Goal: Communication & Community: Connect with others

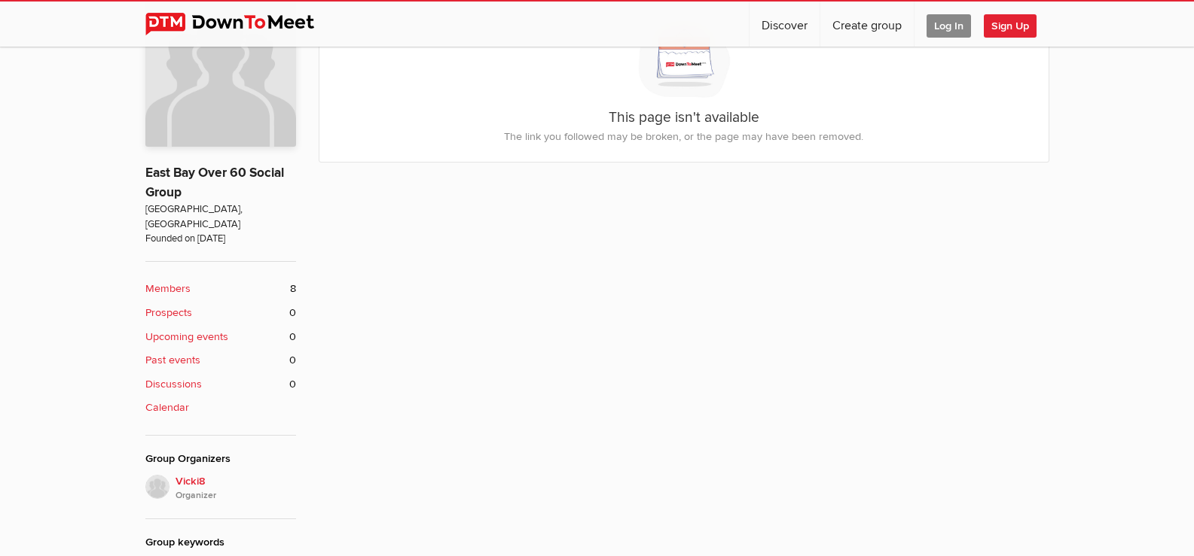
scroll to position [602, 0]
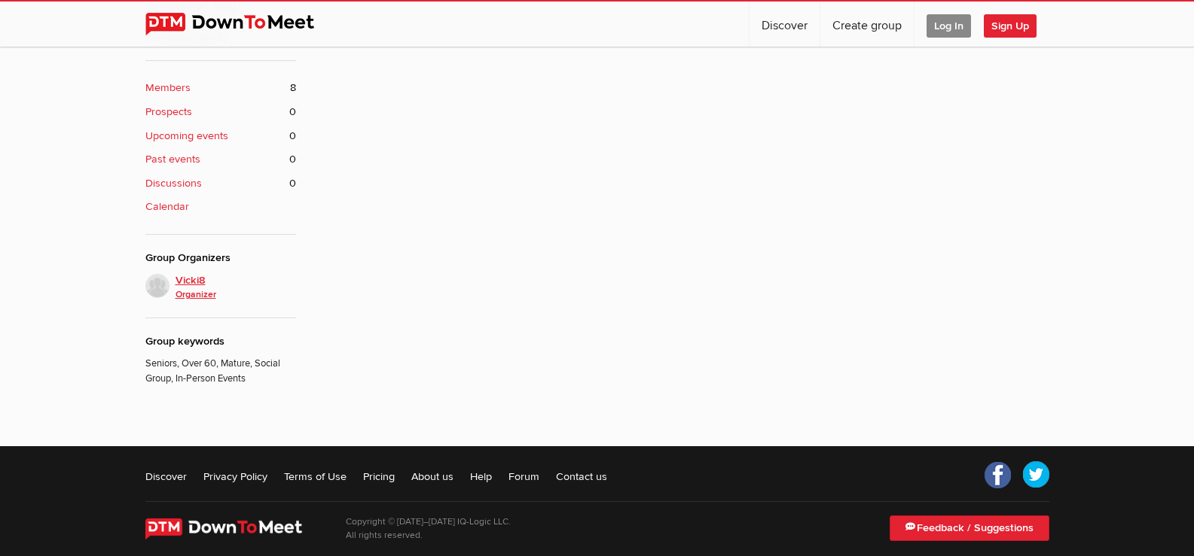
click at [190, 273] on span "Vicki8 Organizer" at bounding box center [235, 288] width 120 height 30
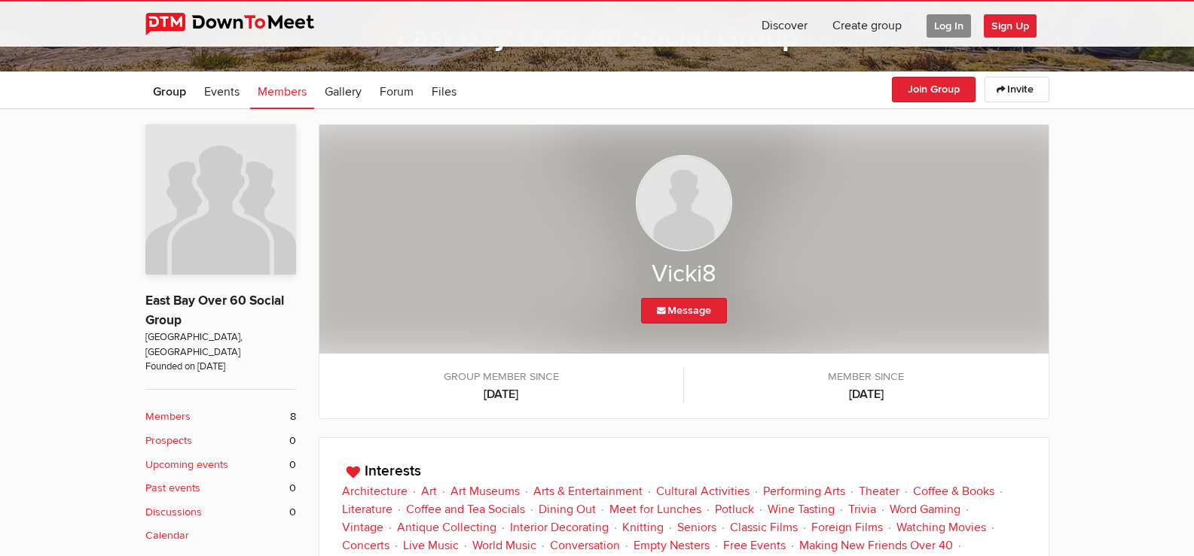
scroll to position [245, 0]
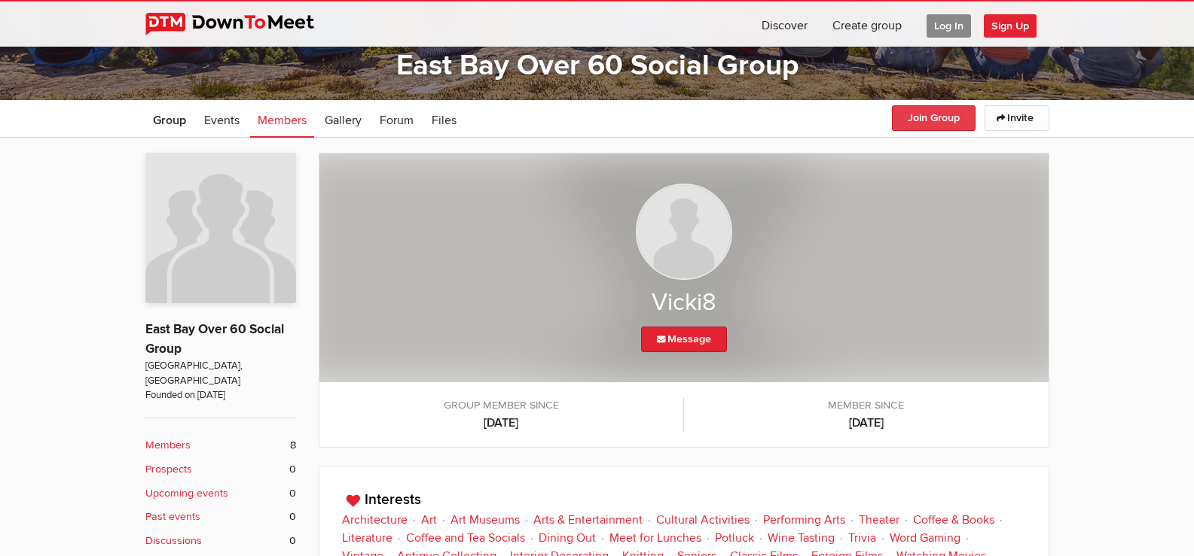
click at [937, 117] on button "Join Group" at bounding box center [934, 118] width 84 height 26
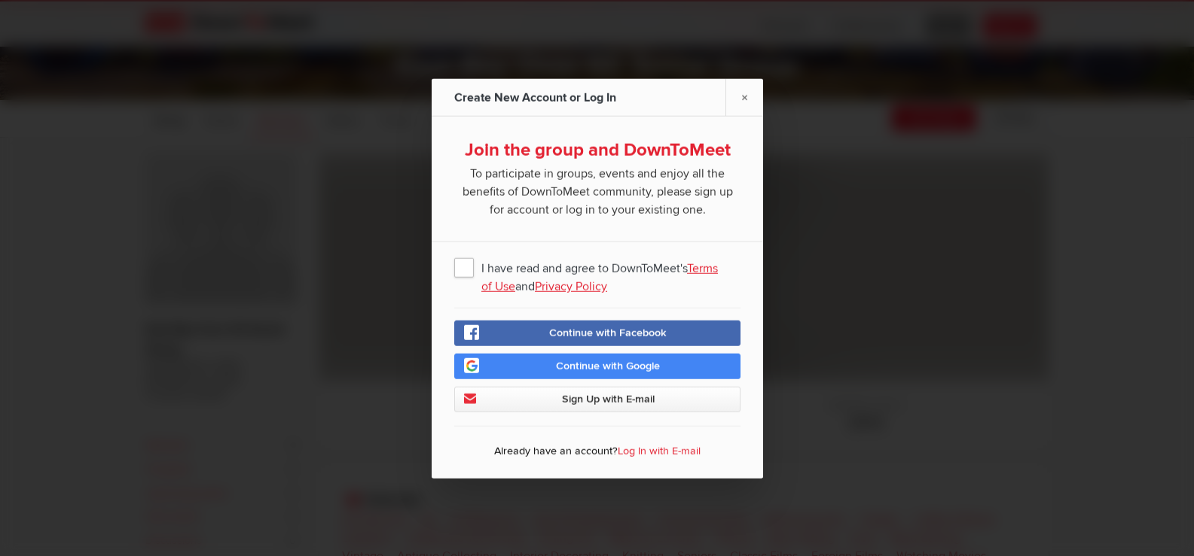
click at [587, 397] on span "Sign Up with E-mail" at bounding box center [607, 398] width 93 height 13
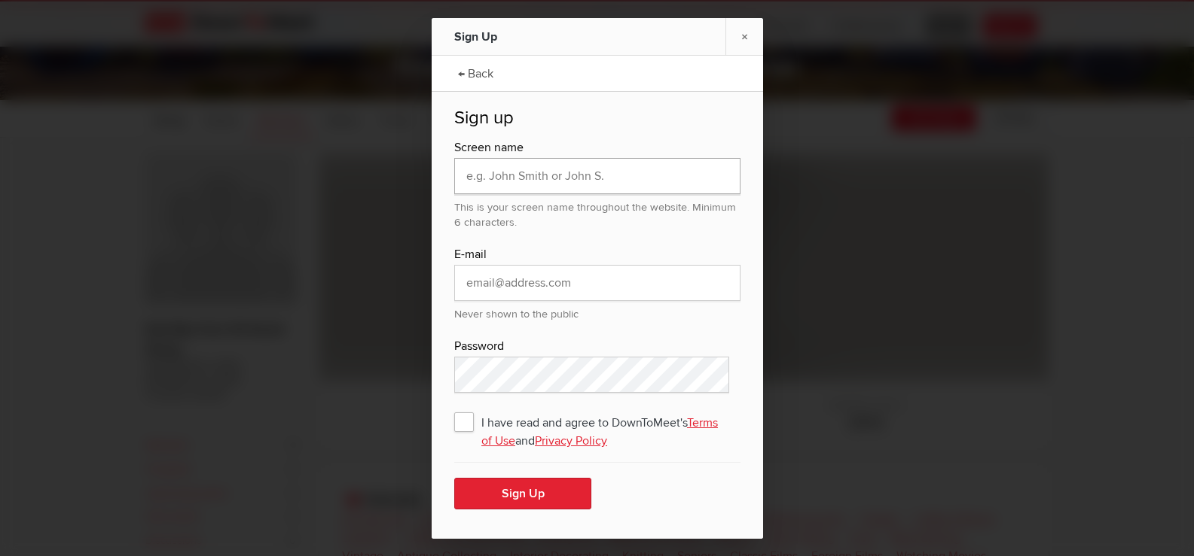
click at [509, 173] on input "text" at bounding box center [597, 176] width 286 height 36
click at [546, 178] on input "text" at bounding box center [597, 176] width 286 height 36
type input "Barbara S"
click at [508, 285] on input "email" at bounding box center [597, 283] width 286 height 36
type input "pupsull94546@yahoo.com"
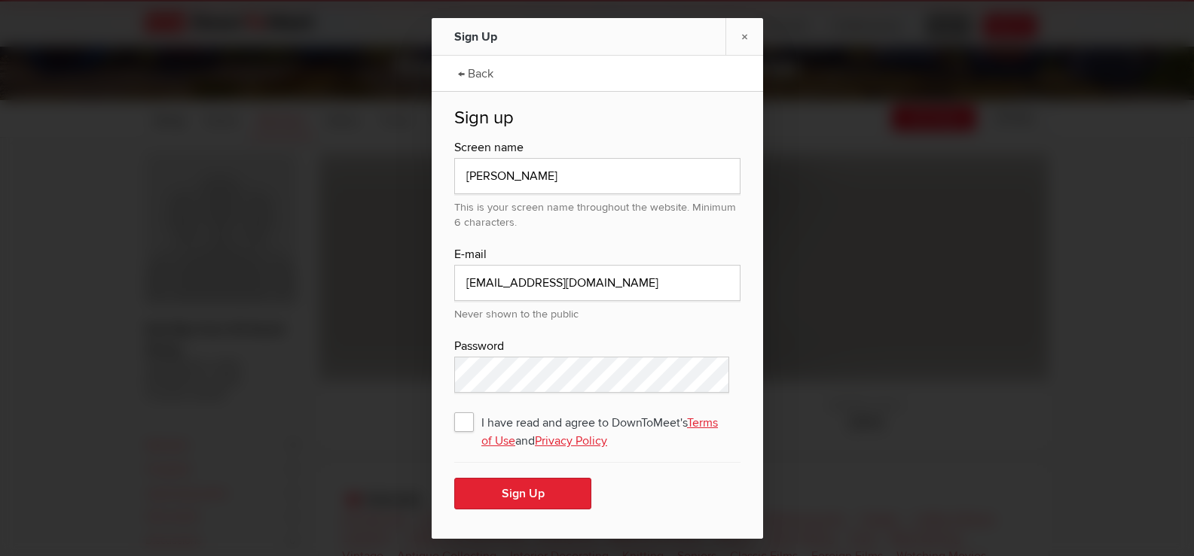
drag, startPoint x: 462, startPoint y: 420, endPoint x: 473, endPoint y: 451, distance: 32.6
click at [463, 422] on span "I have read and agree to DownToMeet's Terms of Use and Privacy Policy" at bounding box center [597, 421] width 286 height 27
click at [0, 0] on input "I have read and agree to DownToMeet's Terms of Use and Privacy Policy" at bounding box center [0, 0] width 0 height 0
click at [505, 502] on button "Sign Up" at bounding box center [522, 494] width 137 height 32
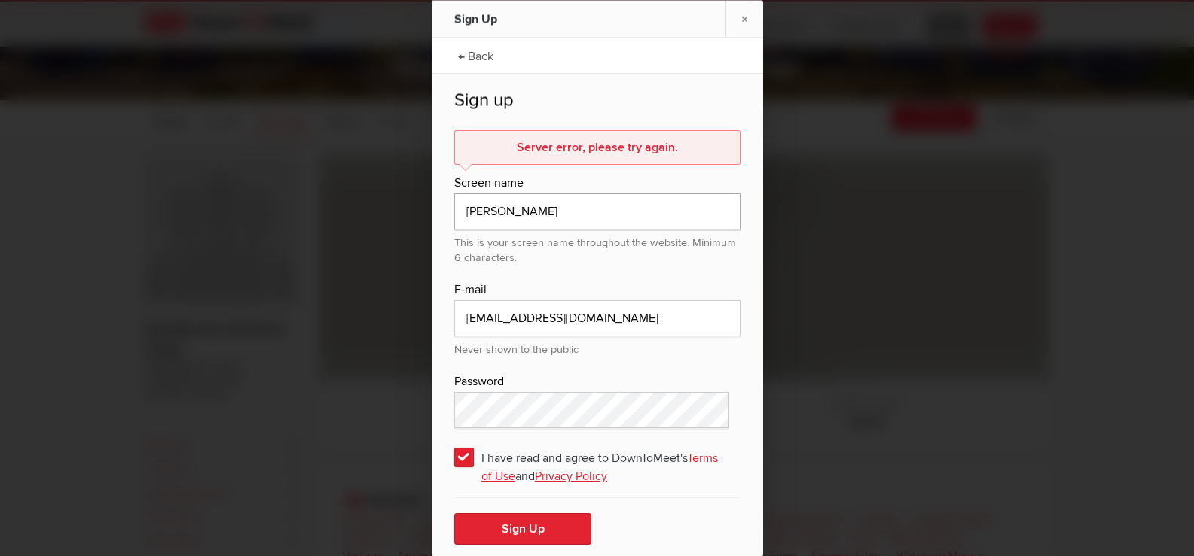
click at [541, 209] on input "Barbara S" at bounding box center [597, 211] width 286 height 36
click at [518, 534] on button "Sign Up" at bounding box center [522, 529] width 137 height 32
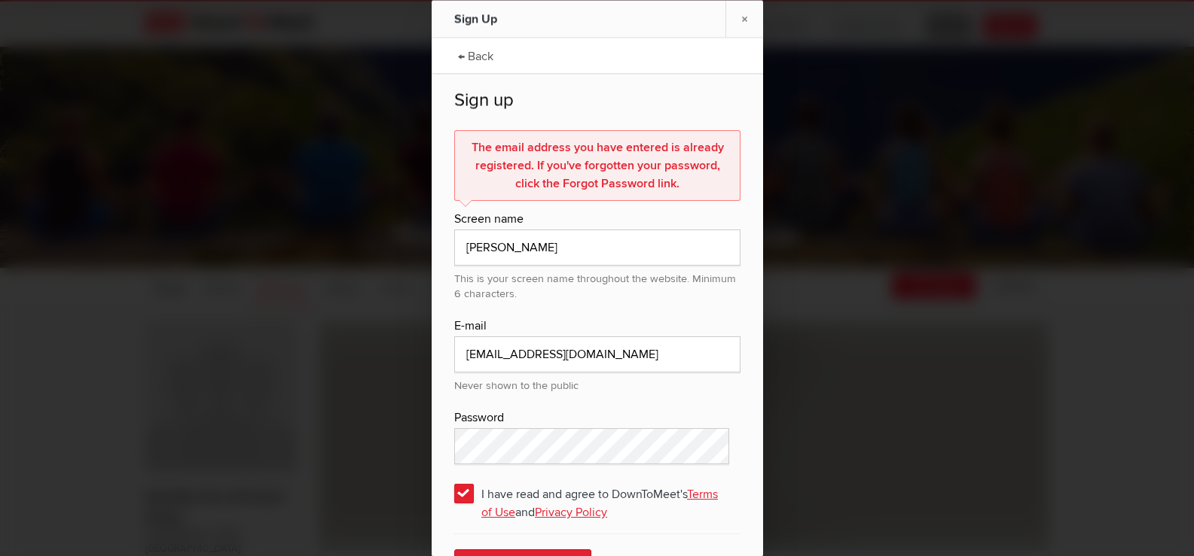
scroll to position [0, 0]
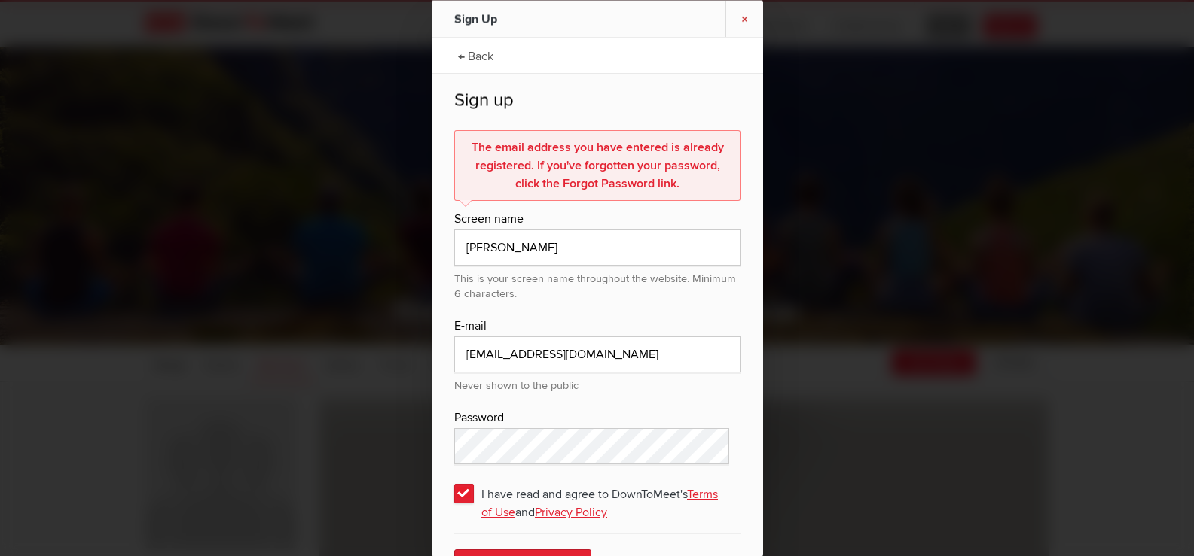
click at [745, 14] on link "×" at bounding box center [744, 18] width 38 height 37
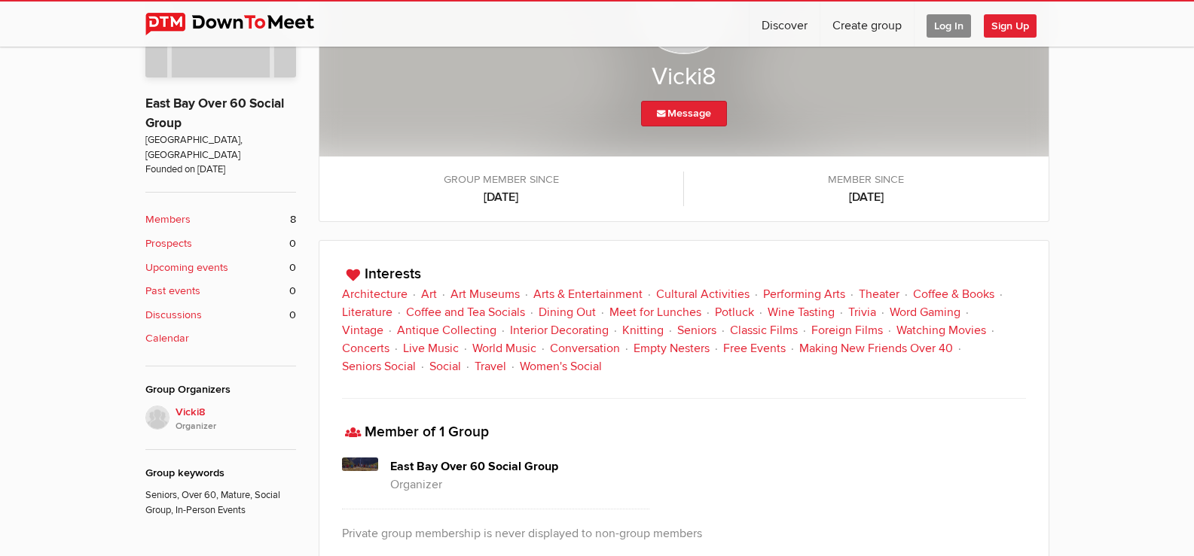
scroll to position [703, 0]
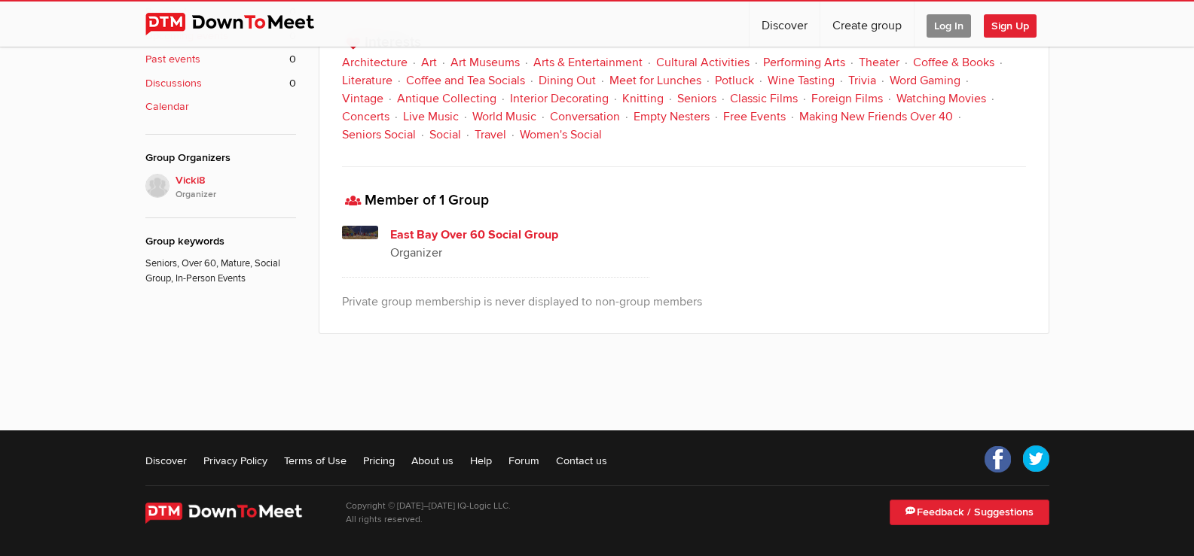
click at [461, 233] on h4 "East Bay Over 60 Social Group" at bounding box center [520, 235] width 260 height 18
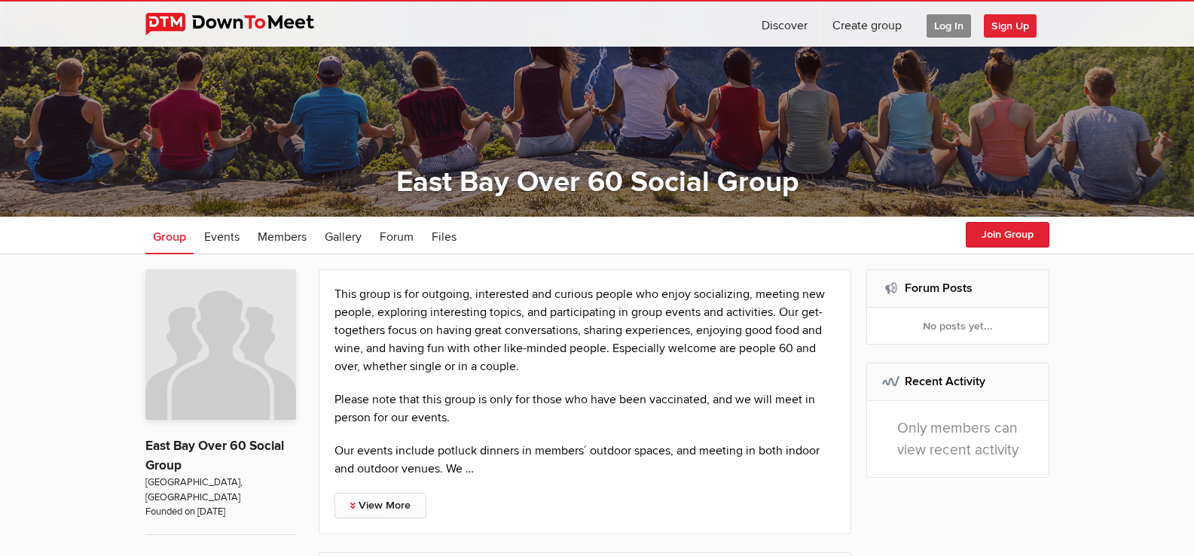
scroll to position [401, 0]
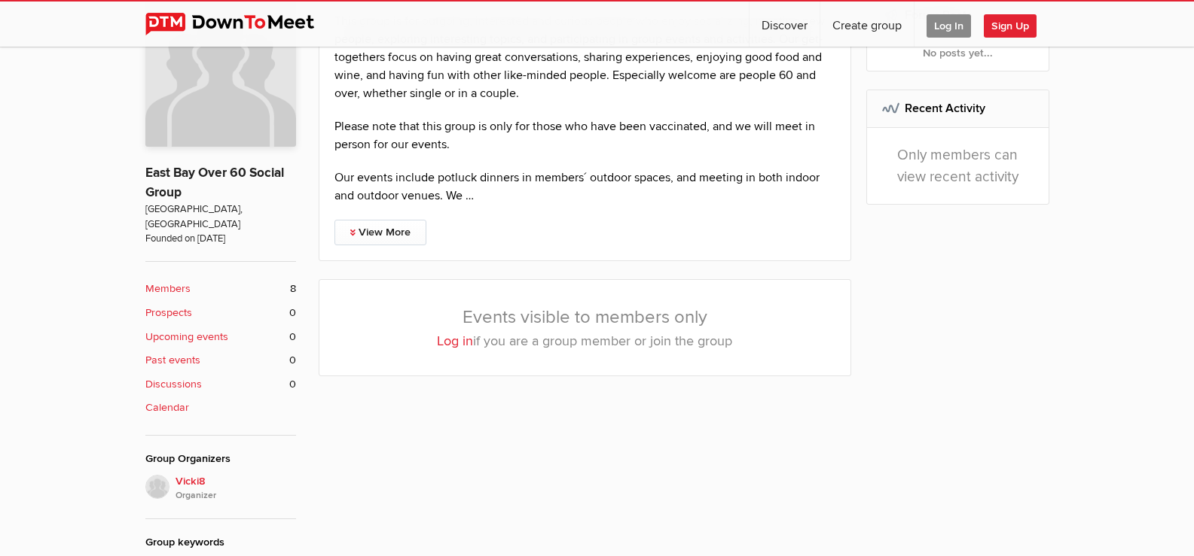
click at [172, 281] on b "Members" at bounding box center [167, 289] width 45 height 17
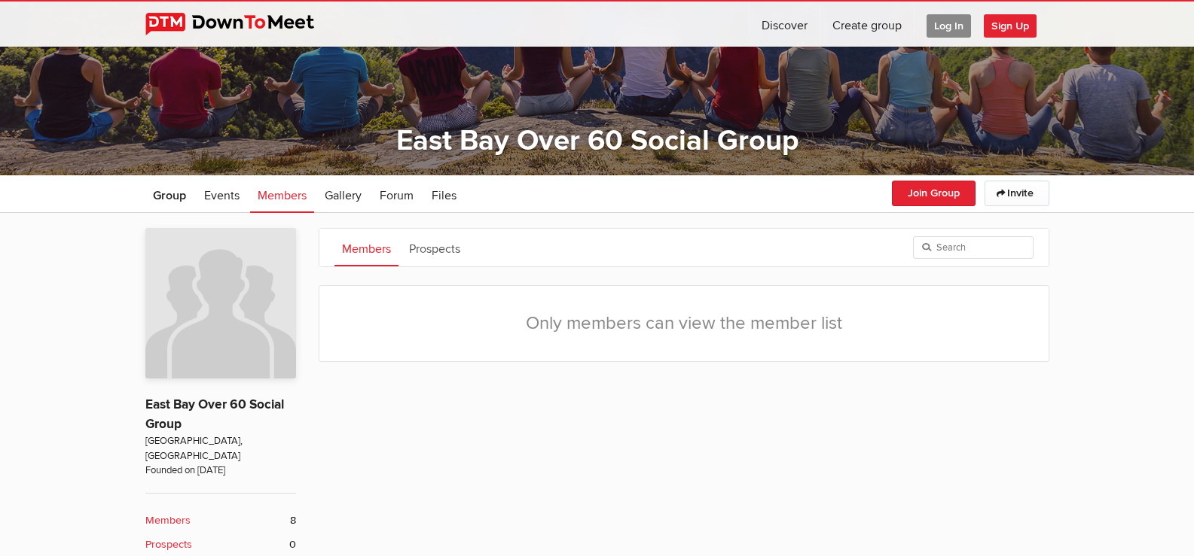
scroll to position [145, 0]
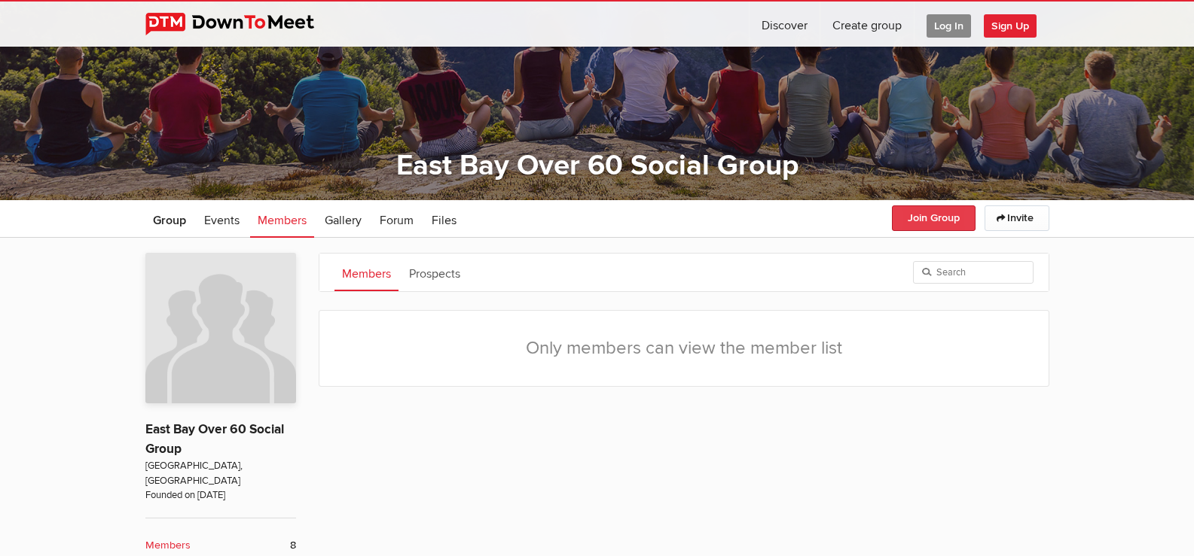
click at [916, 216] on button "Join Group" at bounding box center [934, 219] width 84 height 26
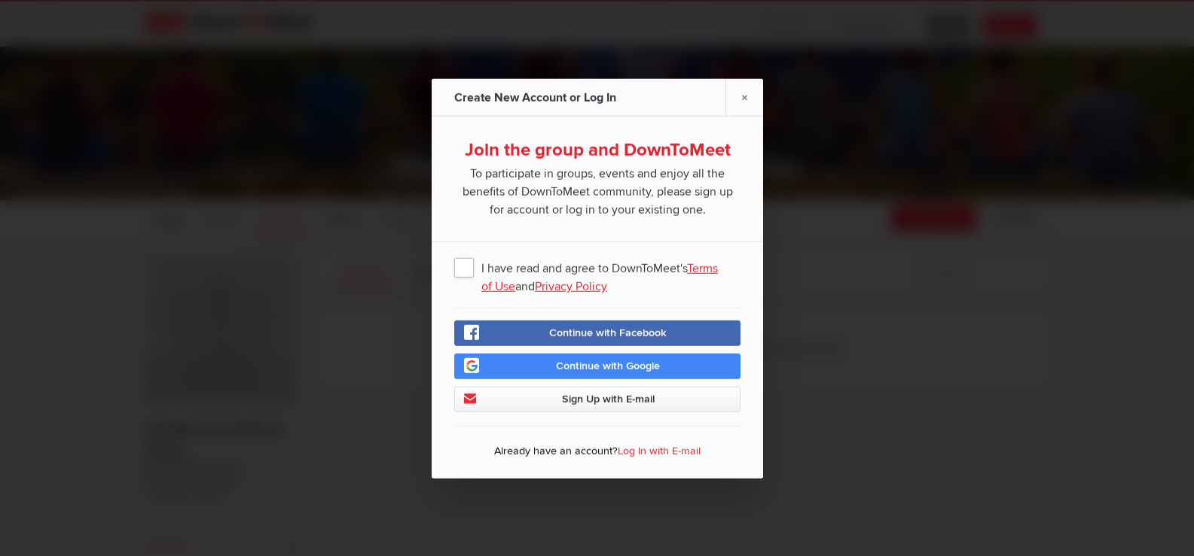
click at [661, 447] on link "Log In with E-mail" at bounding box center [658, 450] width 83 height 13
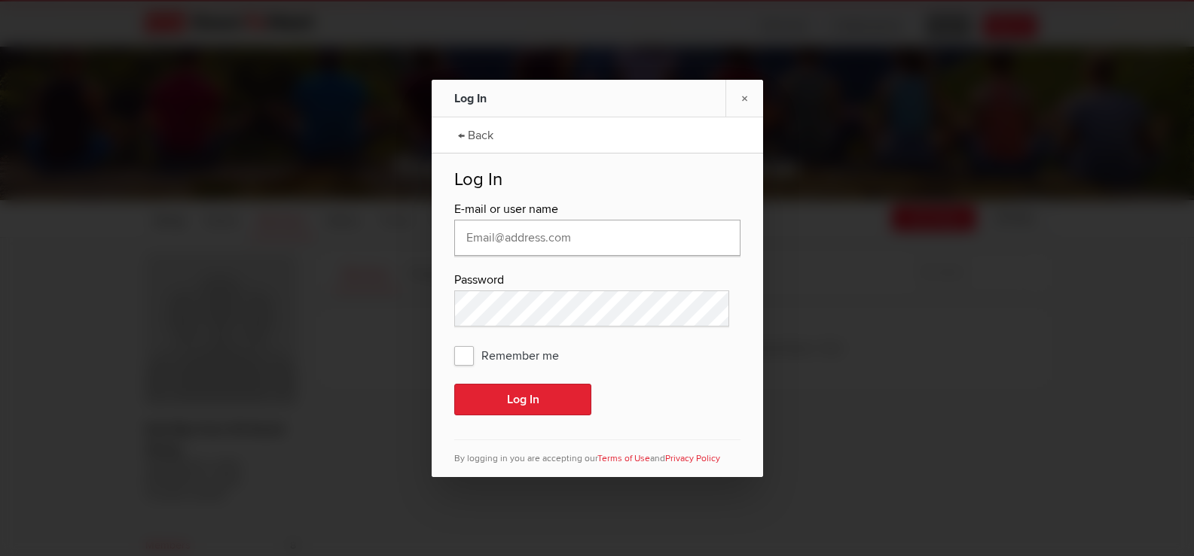
type input "pupsull94546@yahoo.com"
click at [459, 352] on span "Remember me" at bounding box center [514, 355] width 120 height 27
click at [0, 0] on input "Remember me" at bounding box center [0, 0] width 0 height 0
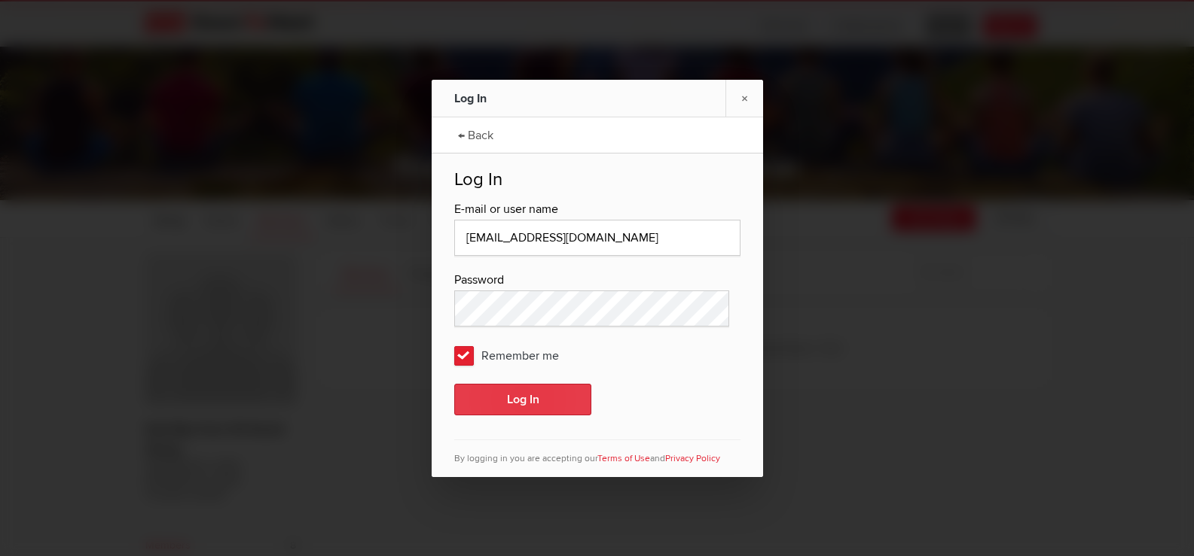
click at [523, 400] on button "Log In" at bounding box center [522, 400] width 137 height 32
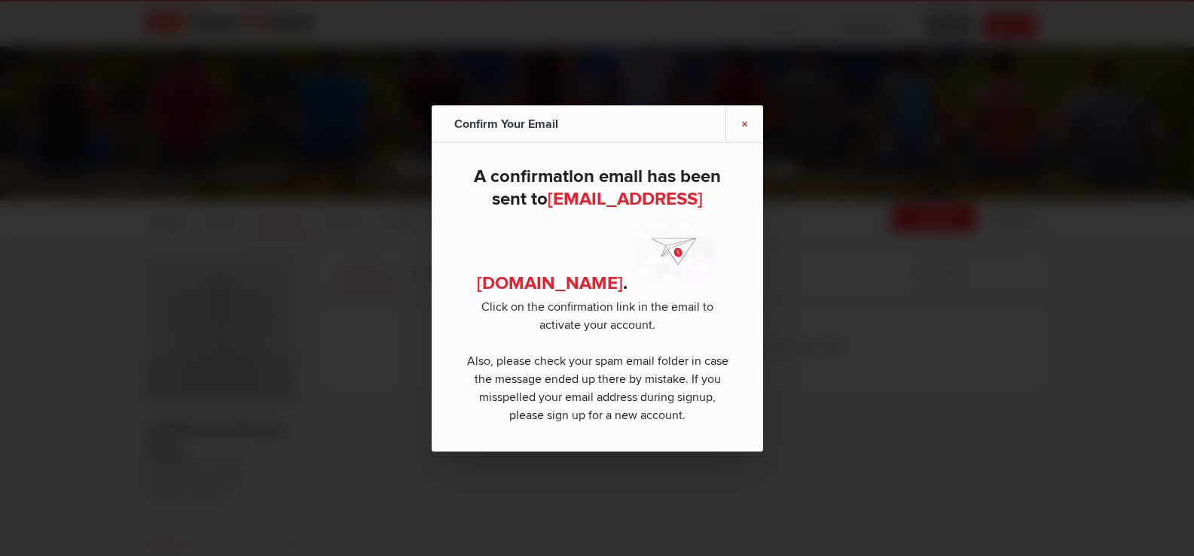
click at [750, 113] on link "×" at bounding box center [744, 123] width 38 height 37
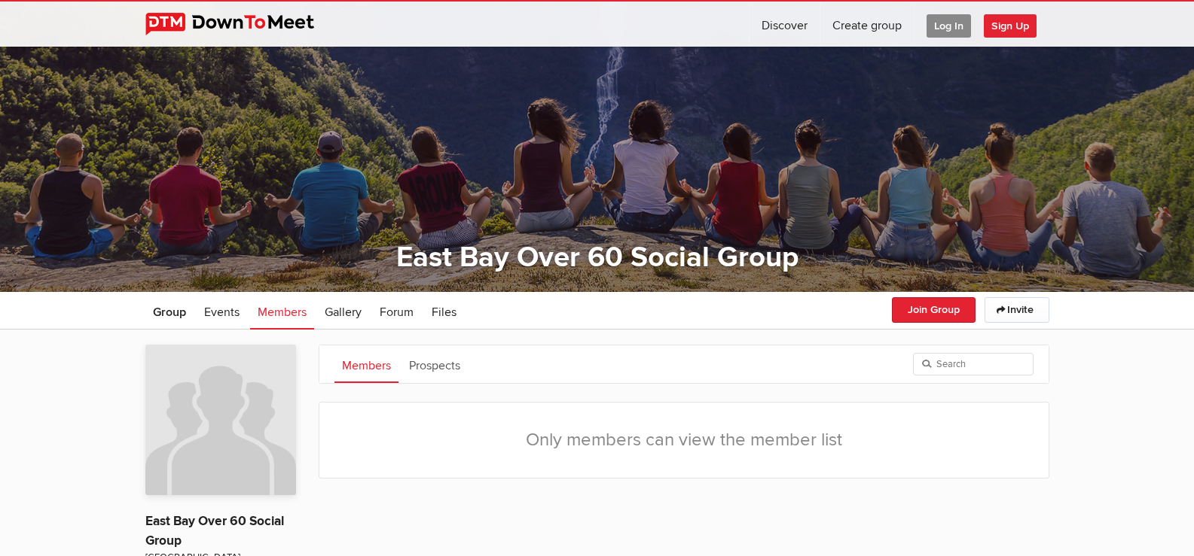
scroll to position [44, 0]
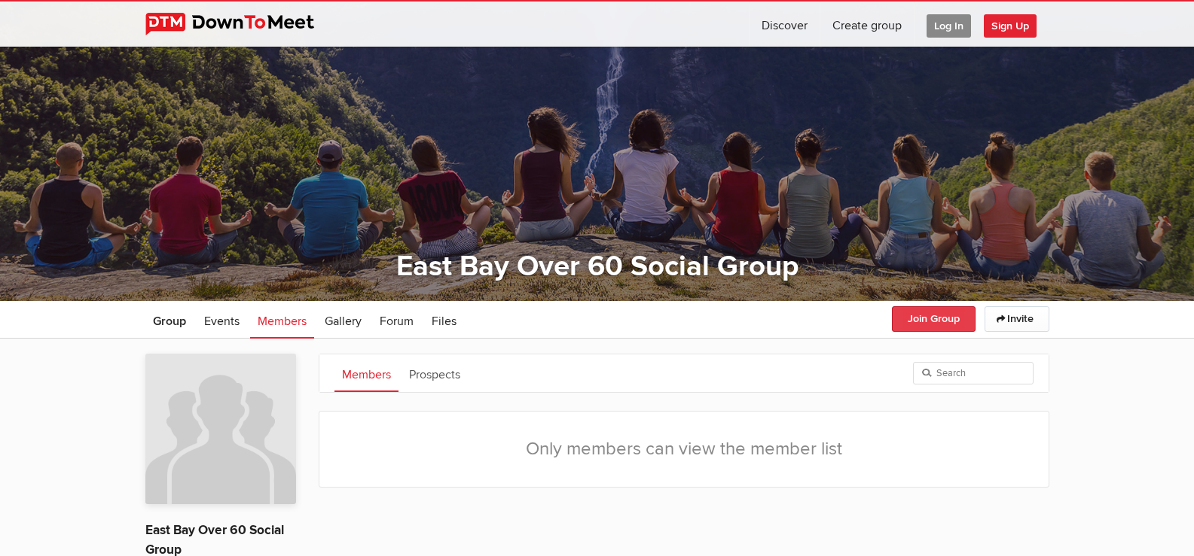
click at [917, 317] on button "Join Group" at bounding box center [934, 319] width 84 height 26
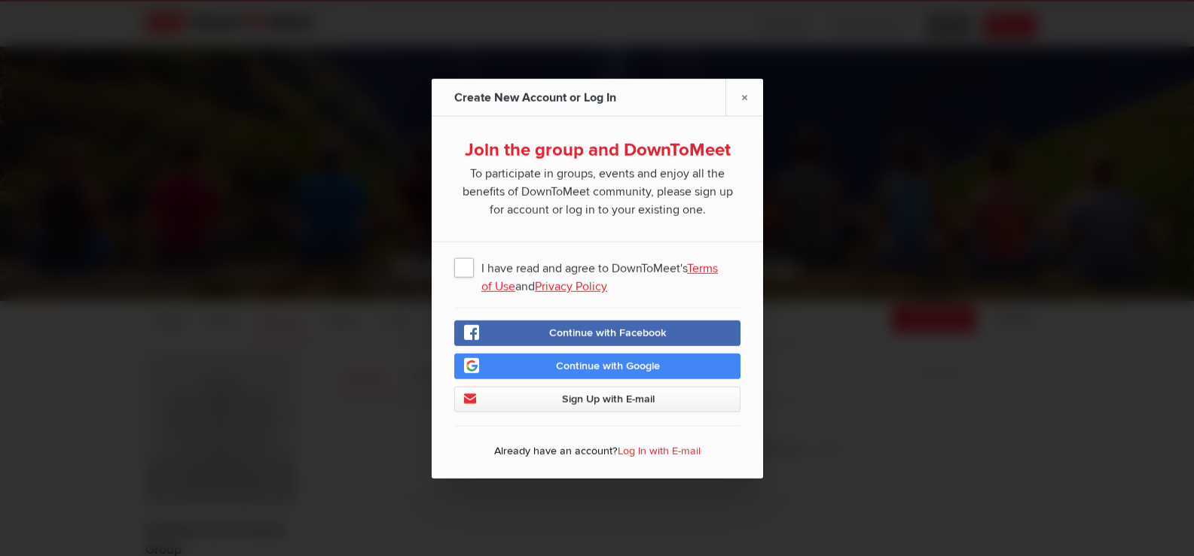
click at [592, 404] on span "Sign Up with E-mail" at bounding box center [607, 398] width 93 height 13
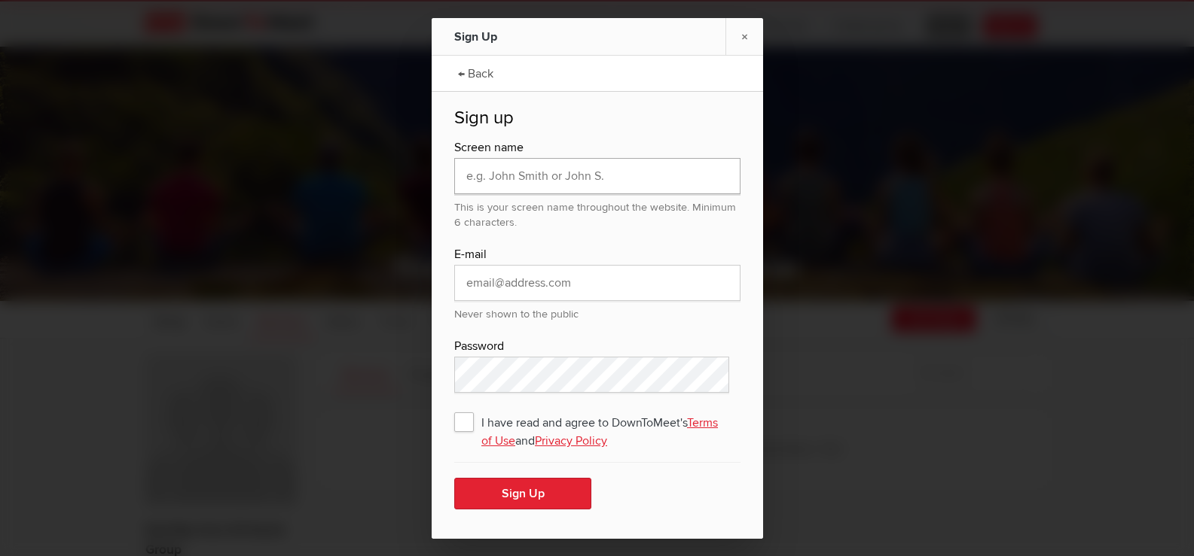
click at [505, 181] on input "text" at bounding box center [597, 176] width 286 height 36
type input "BarbaraS94546"
click at [495, 289] on input "email" at bounding box center [597, 283] width 286 height 36
type input "pupsull94546@yahoo.com"
click at [745, 32] on link "×" at bounding box center [744, 36] width 38 height 37
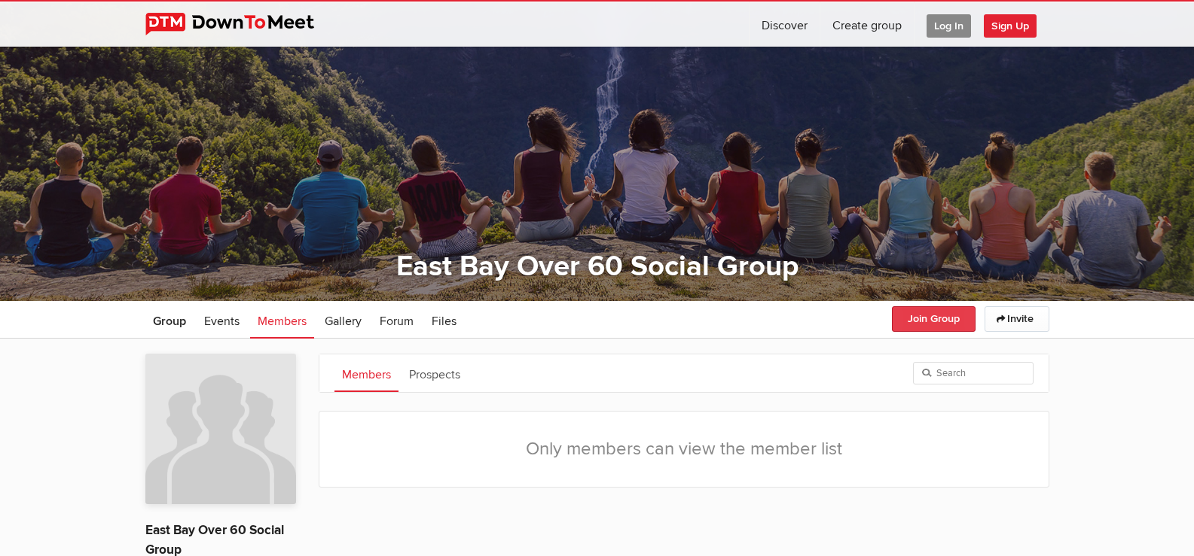
click at [931, 317] on button "Join Group" at bounding box center [934, 319] width 84 height 26
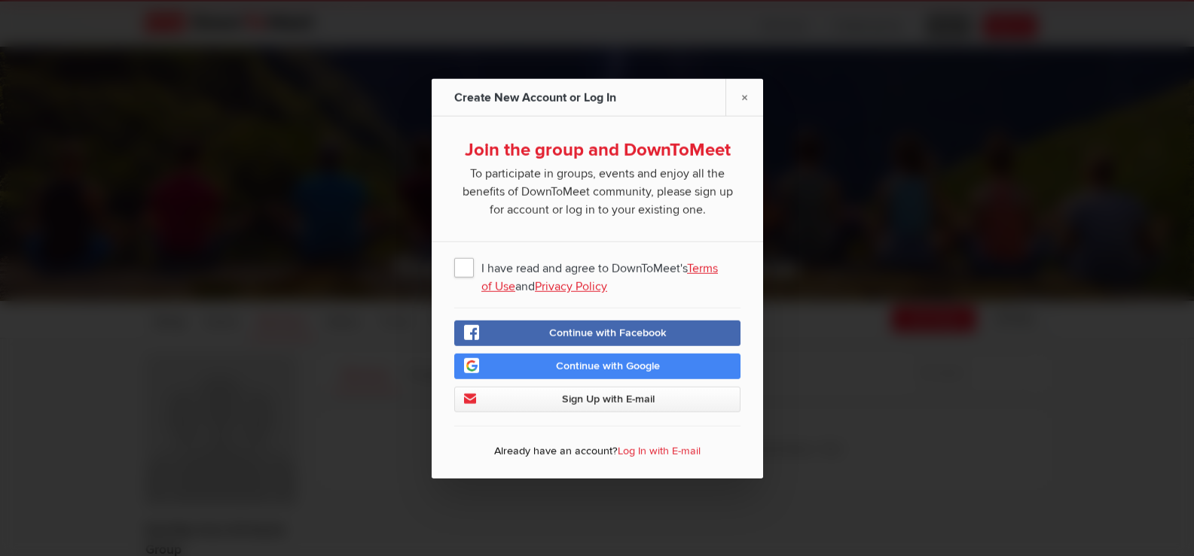
click at [645, 447] on link "Log In with E-mail" at bounding box center [658, 450] width 83 height 13
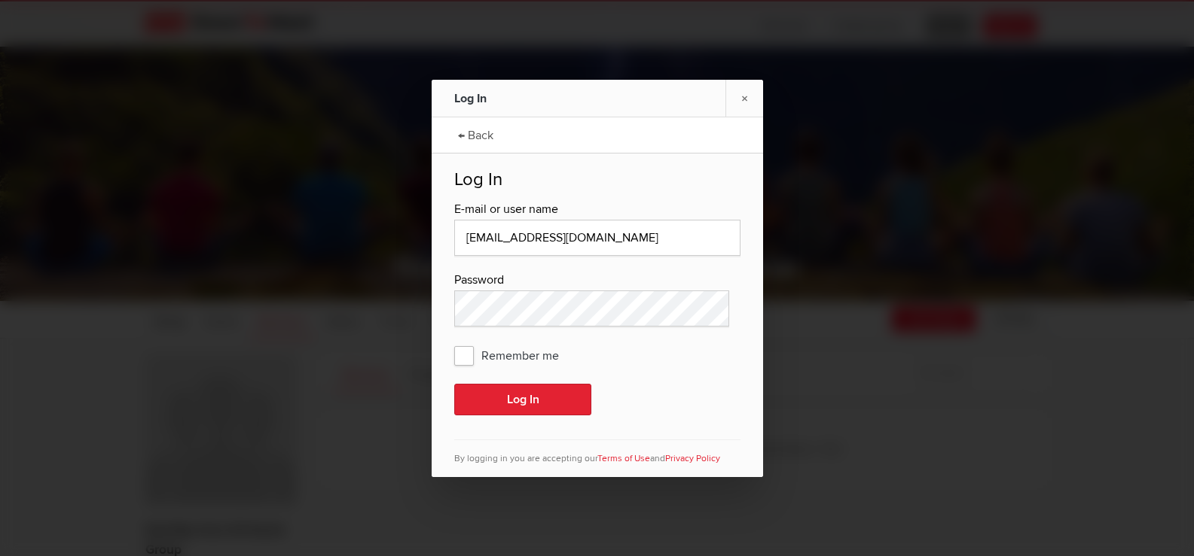
click at [459, 355] on span "Remember me" at bounding box center [514, 355] width 120 height 27
click at [0, 0] on input "Remember me" at bounding box center [0, 0] width 0 height 0
click at [541, 396] on button "Log In" at bounding box center [522, 400] width 137 height 32
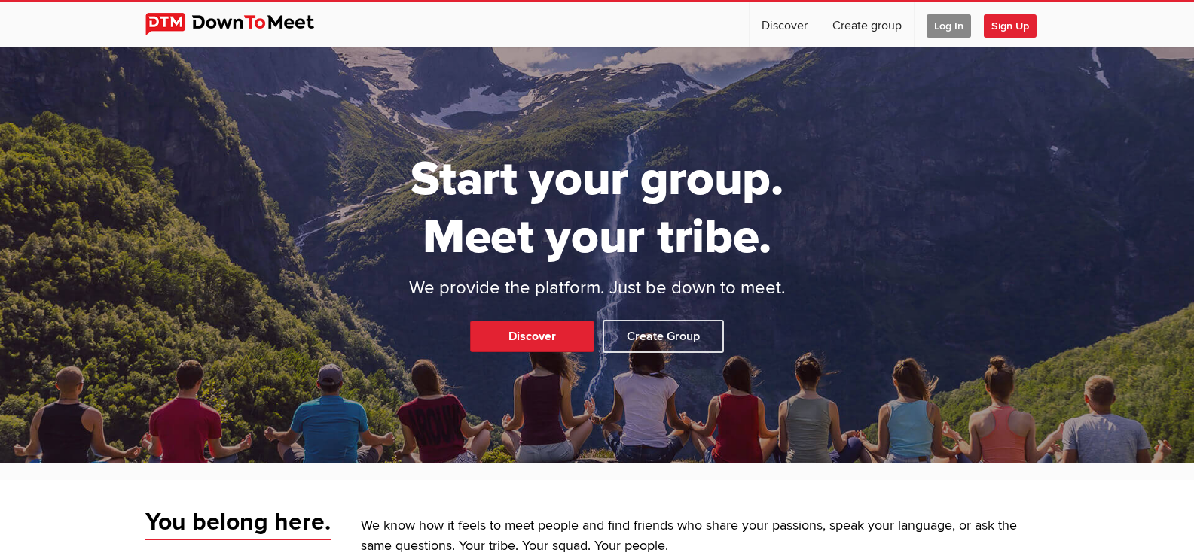
scroll to position [201, 0]
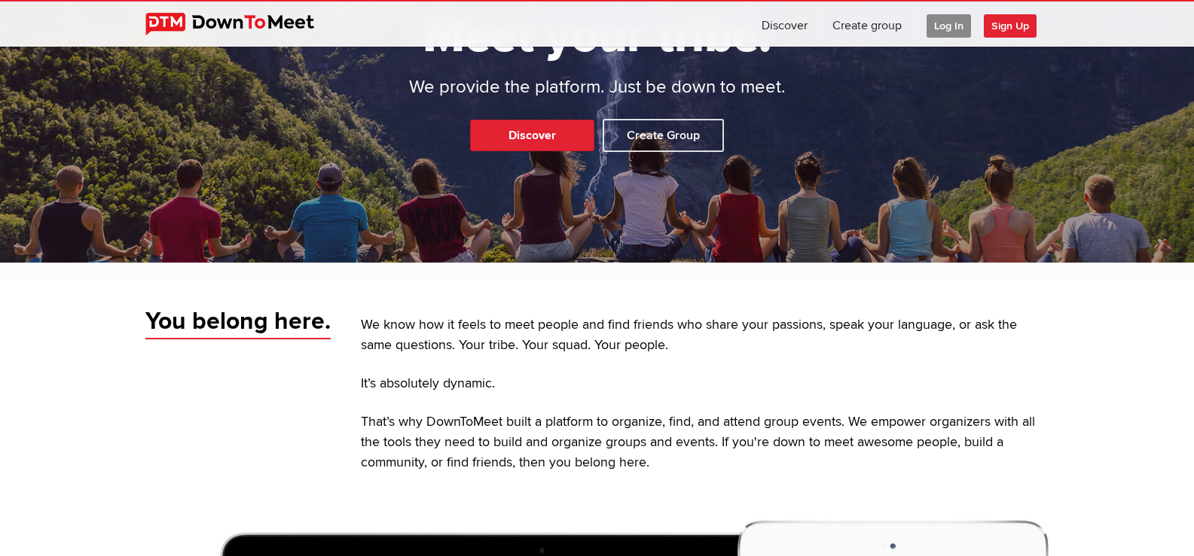
click at [945, 25] on span "Log In" at bounding box center [948, 25] width 44 height 23
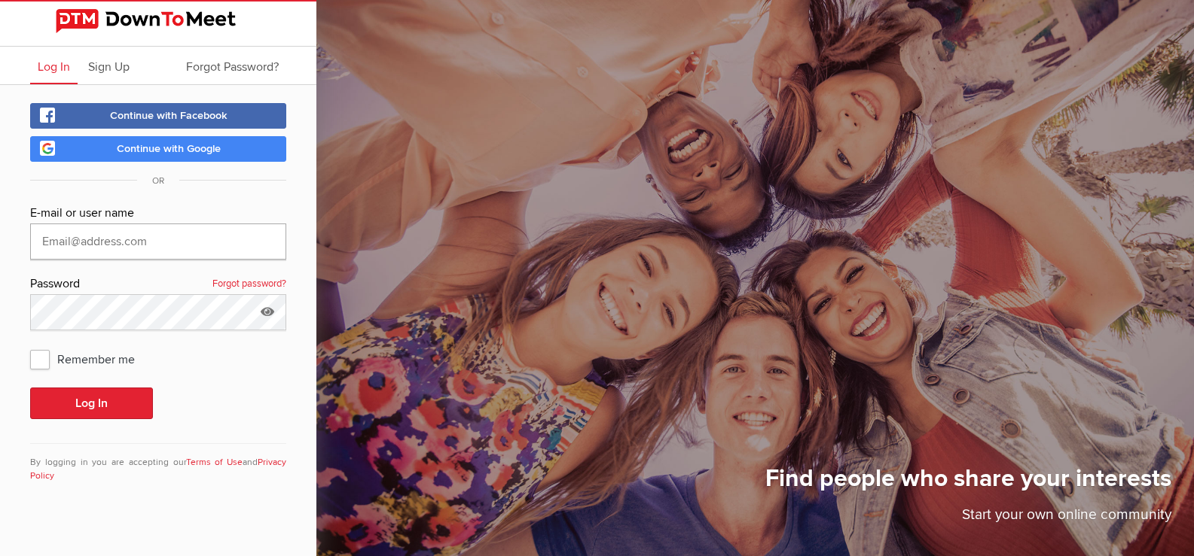
type input "pupsull94546@yahoo.com"
click at [269, 309] on icon at bounding box center [267, 311] width 23 height 35
click at [40, 359] on span "Remember me" at bounding box center [90, 359] width 120 height 27
click at [30, 346] on input "Remember me" at bounding box center [29, 345] width 1 height 1
checkbox input "true"
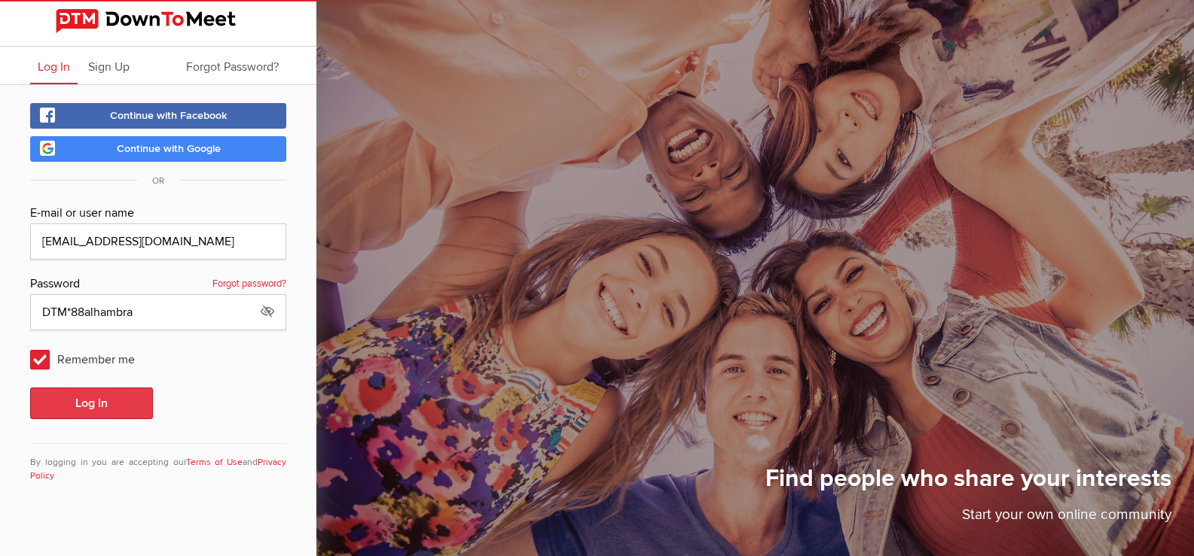
click at [70, 401] on button "Log In" at bounding box center [91, 404] width 123 height 32
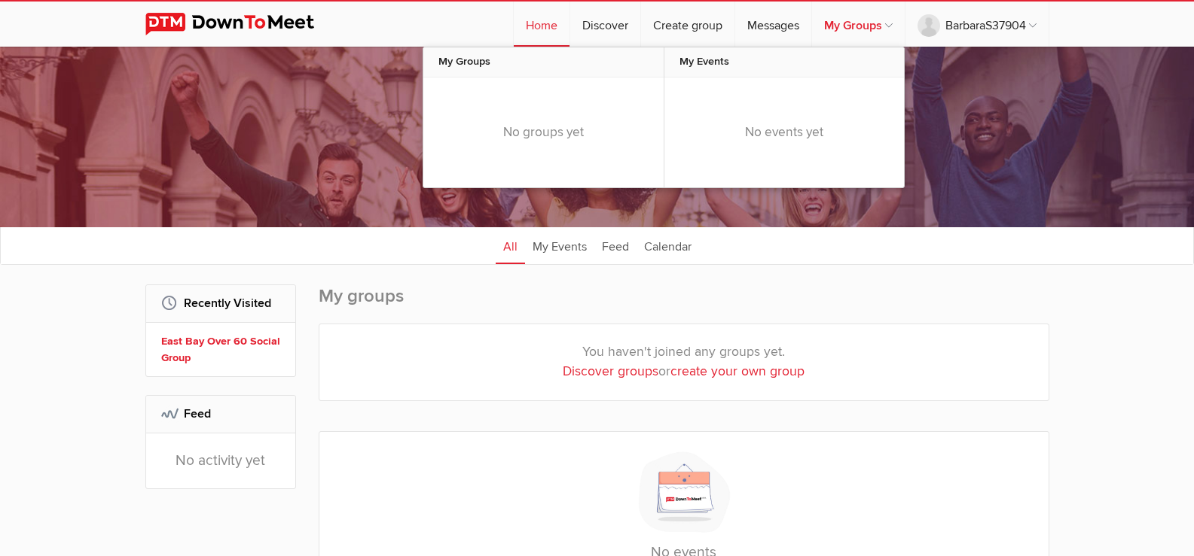
click at [852, 25] on link "My Groups" at bounding box center [858, 24] width 93 height 45
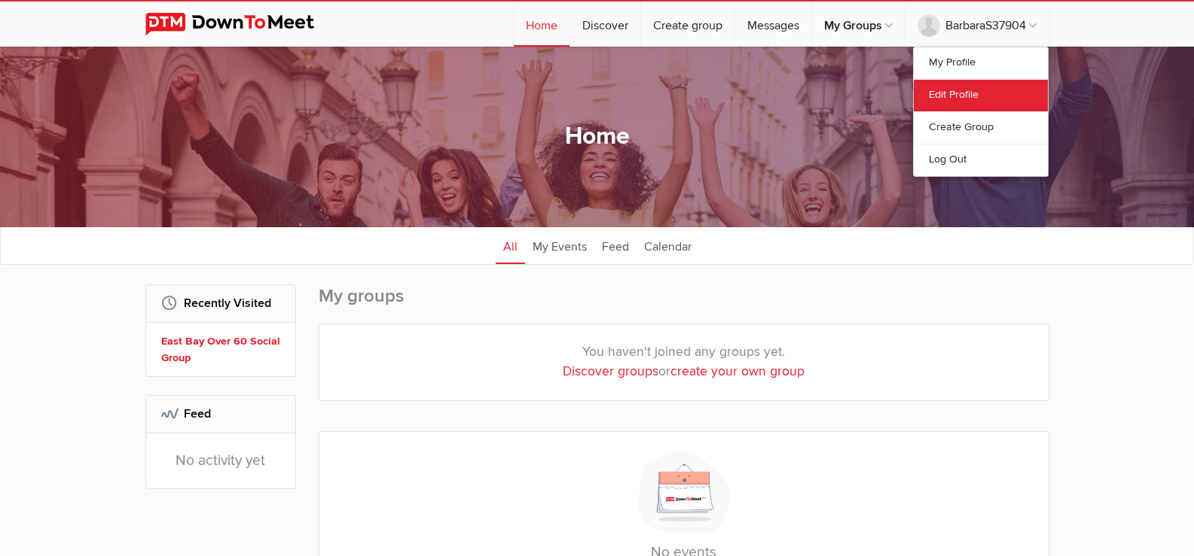
click at [950, 93] on link "Edit Profile" at bounding box center [980, 95] width 134 height 32
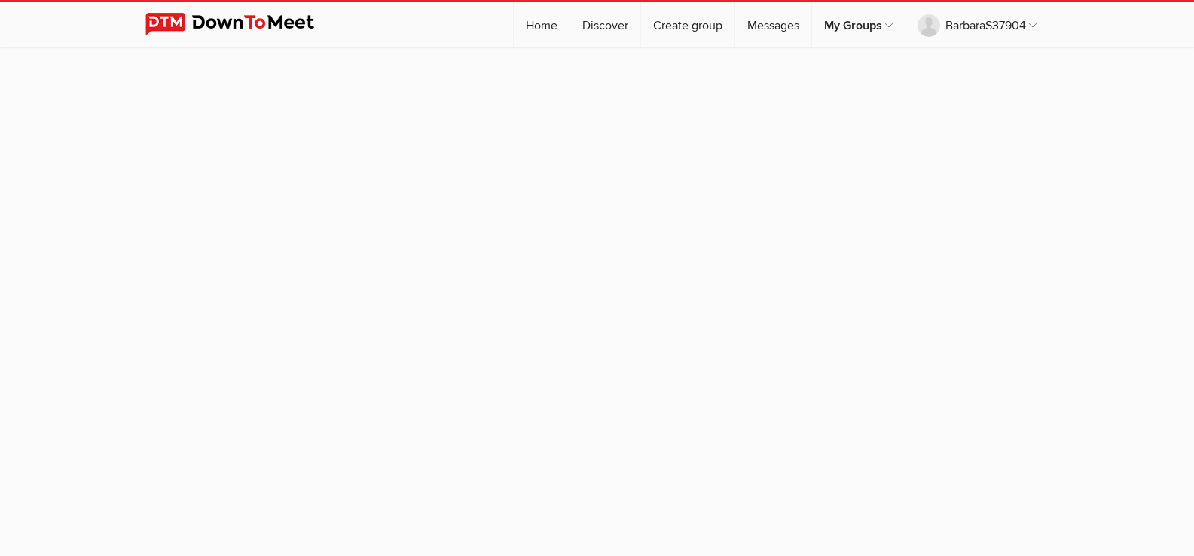
select select
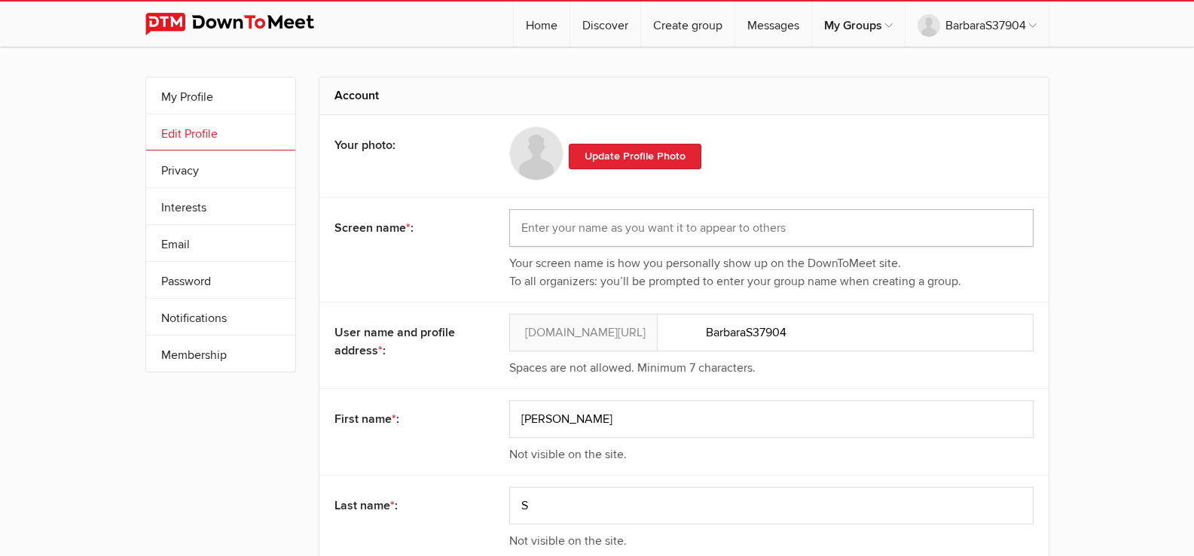
click at [572, 231] on input "text" at bounding box center [771, 228] width 524 height 38
type input "BarbaraS"
click at [634, 156] on link "Update Profile Photo" at bounding box center [635, 157] width 133 height 26
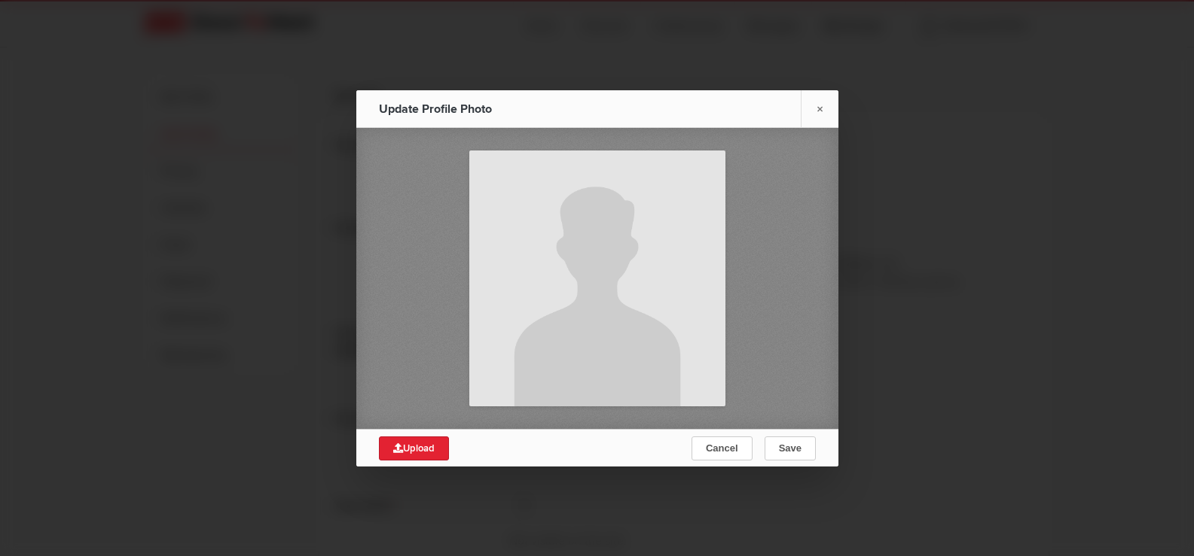
click at [825, 106] on link "×" at bounding box center [819, 108] width 38 height 37
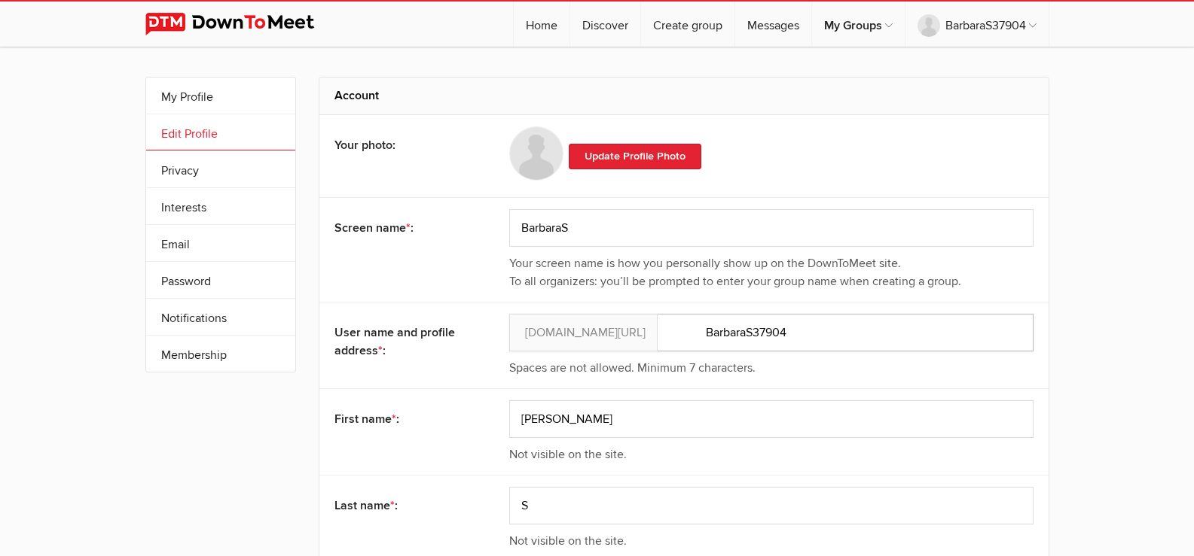
click at [804, 330] on input "BarbaraS37904" at bounding box center [771, 333] width 524 height 38
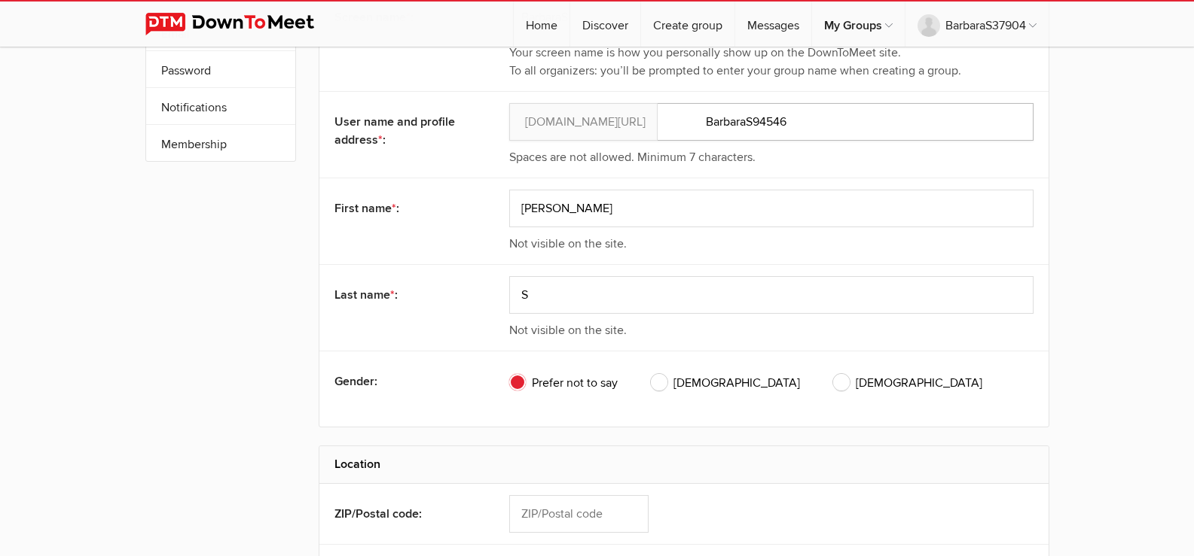
scroll to position [401, 0]
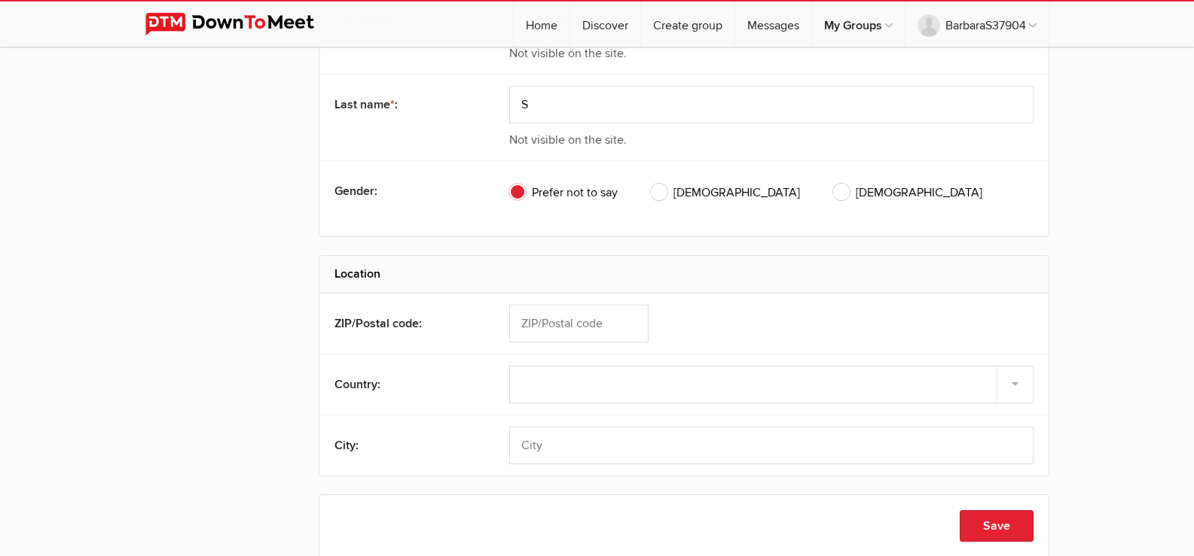
type input "BarbaraS94546"
click at [567, 322] on input "text" at bounding box center [578, 324] width 139 height 38
type input "94546"
select select "United States"
type input "Castro Valley"
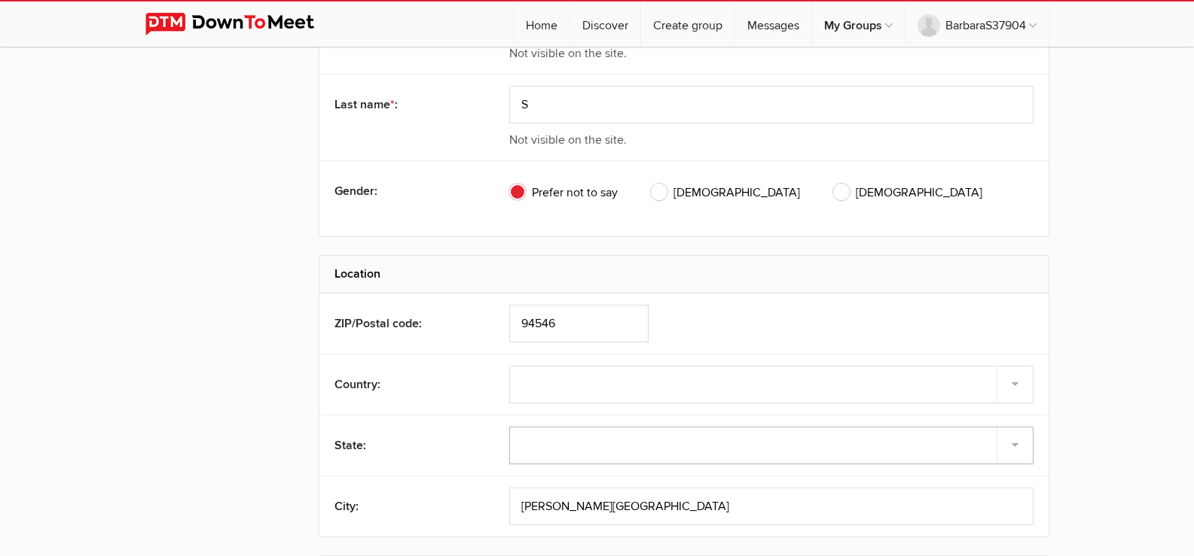
select select "CA"
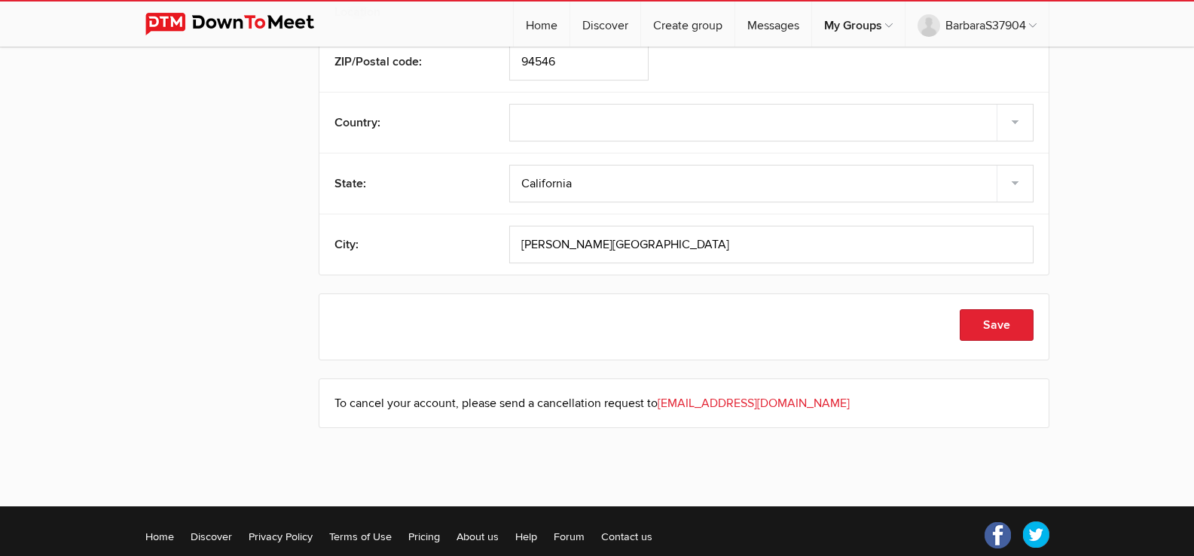
scroll to position [703, 0]
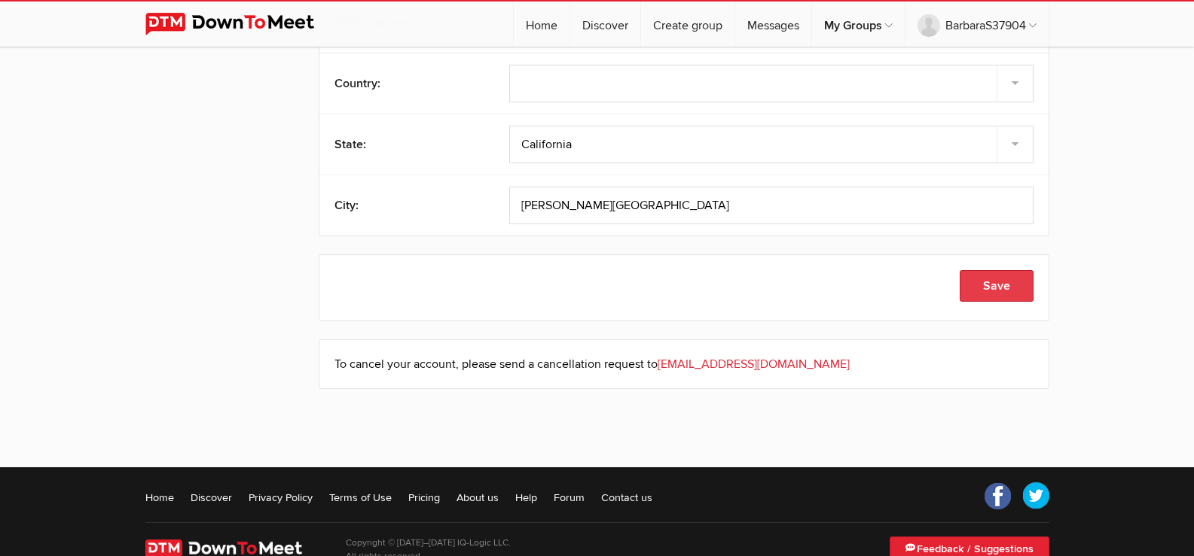
click at [1000, 290] on button "Save" at bounding box center [996, 286] width 74 height 32
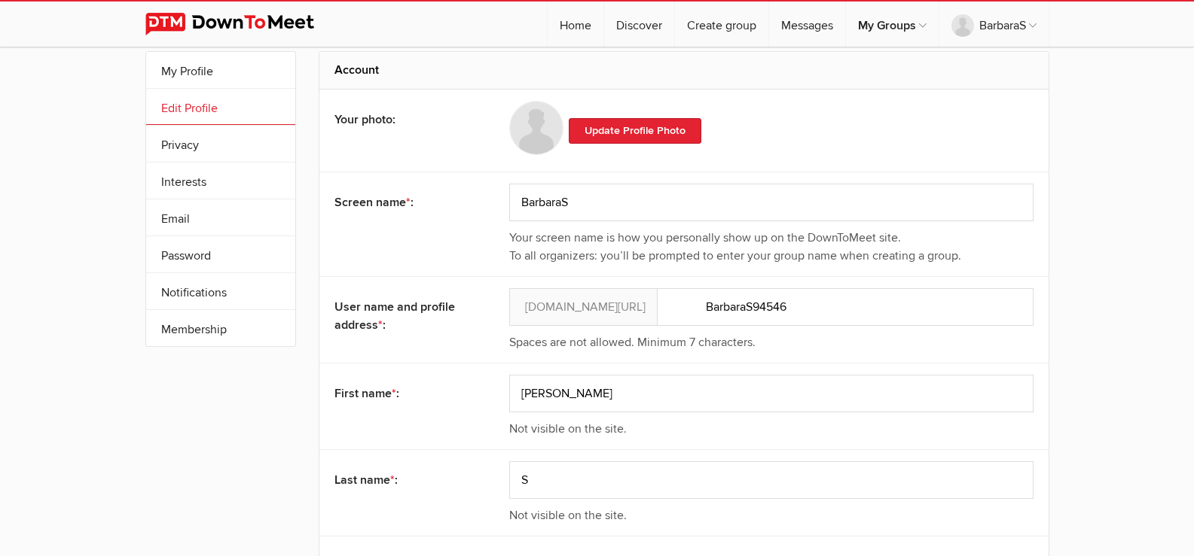
scroll to position [0, 0]
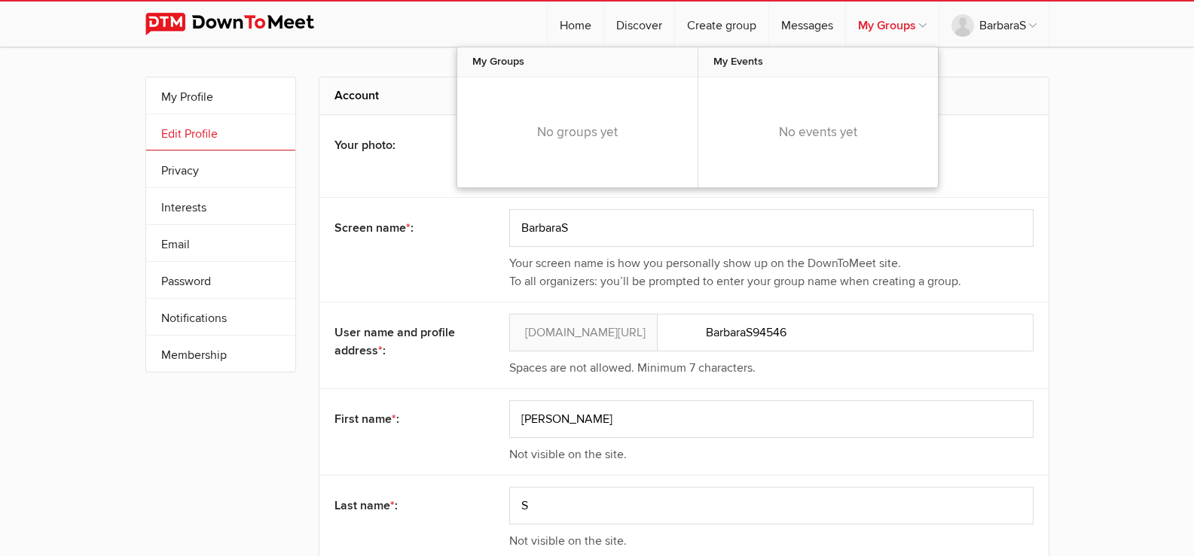
click at [881, 18] on link "My Groups" at bounding box center [892, 24] width 93 height 45
click at [567, 142] on div "No groups yet" at bounding box center [577, 133] width 240 height 110
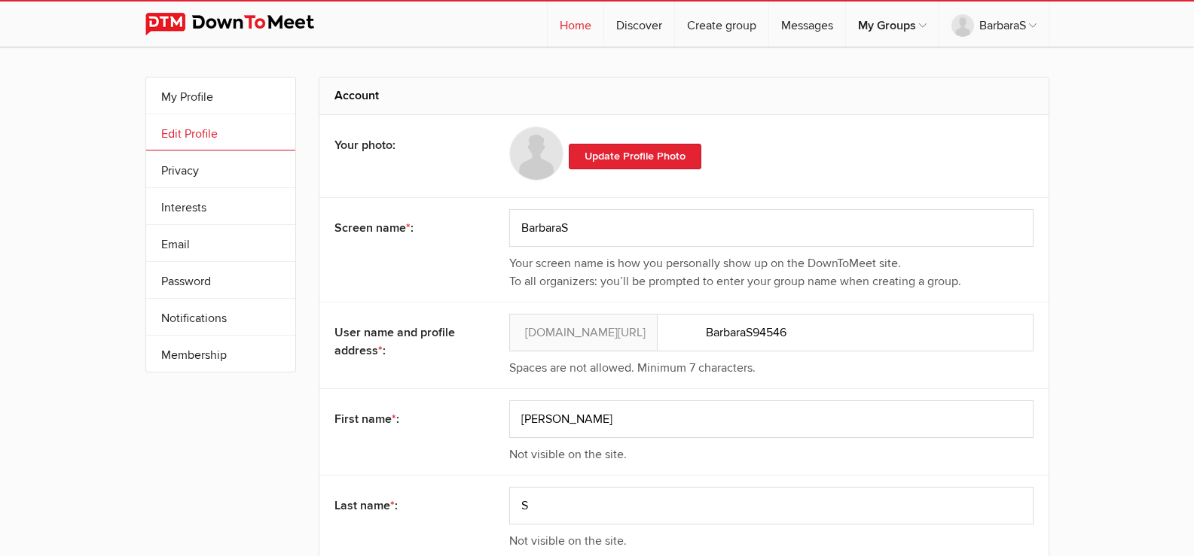
click at [553, 18] on link "Home" at bounding box center [575, 24] width 56 height 45
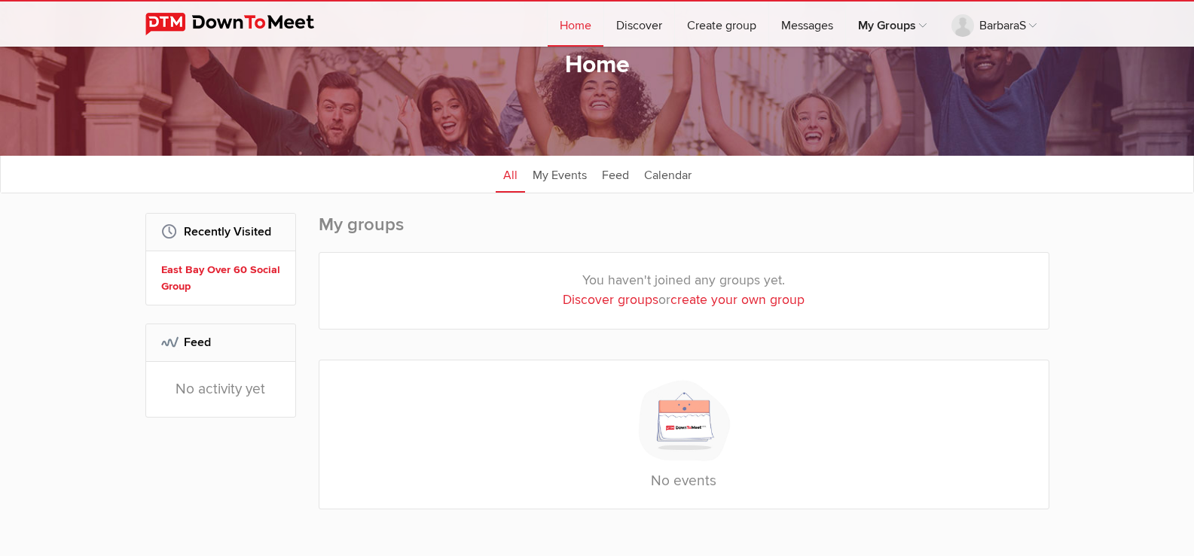
scroll to position [100, 0]
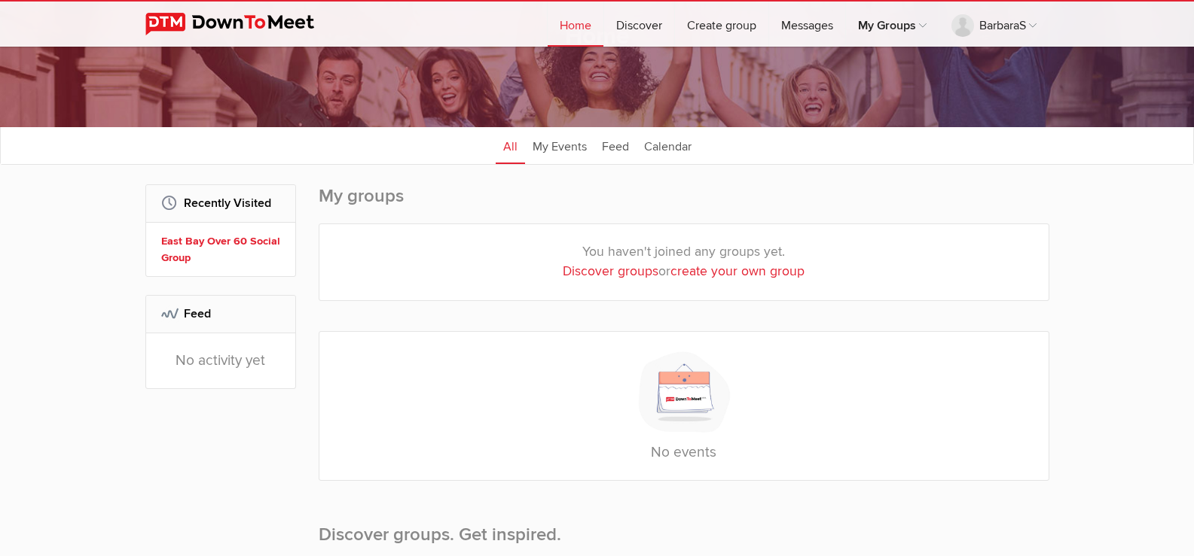
click at [590, 270] on link "Discover groups" at bounding box center [611, 272] width 96 height 16
select select "null"
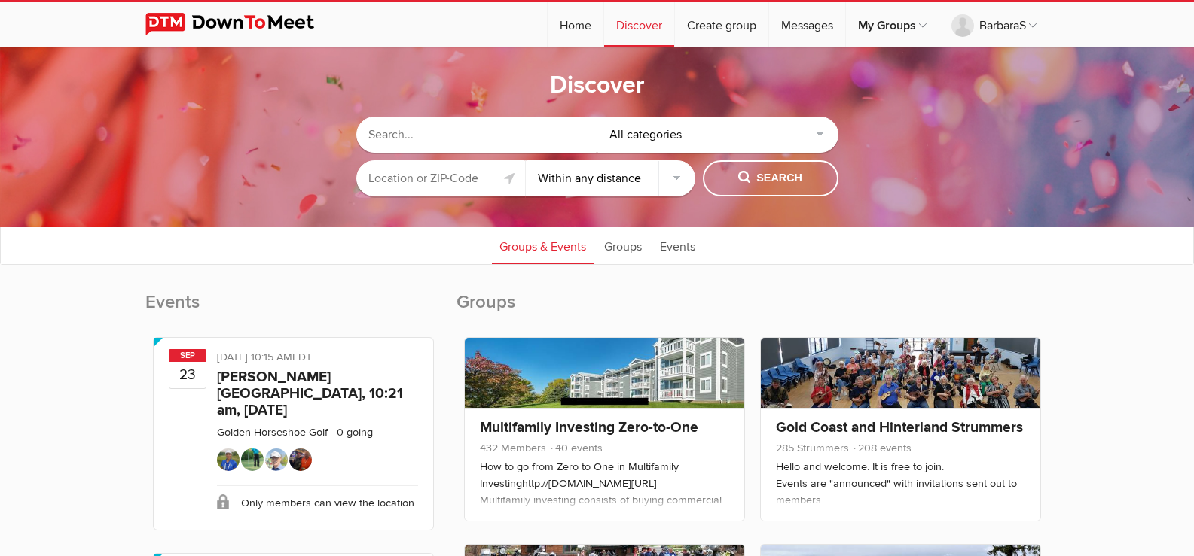
click at [492, 125] on input "text" at bounding box center [476, 135] width 241 height 36
drag, startPoint x: 421, startPoint y: 133, endPoint x: 289, endPoint y: 149, distance: 132.8
click at [289, 149] on sp-group-common-search-cat-loc "eastbay reset All categories Within 10 miles Within 25 miles Within 50 miles Wi…" at bounding box center [596, 153] width 1043 height 102
paste input "East Bay Over-60 Social Group"
type input "East Bay Over-60 Social Group"
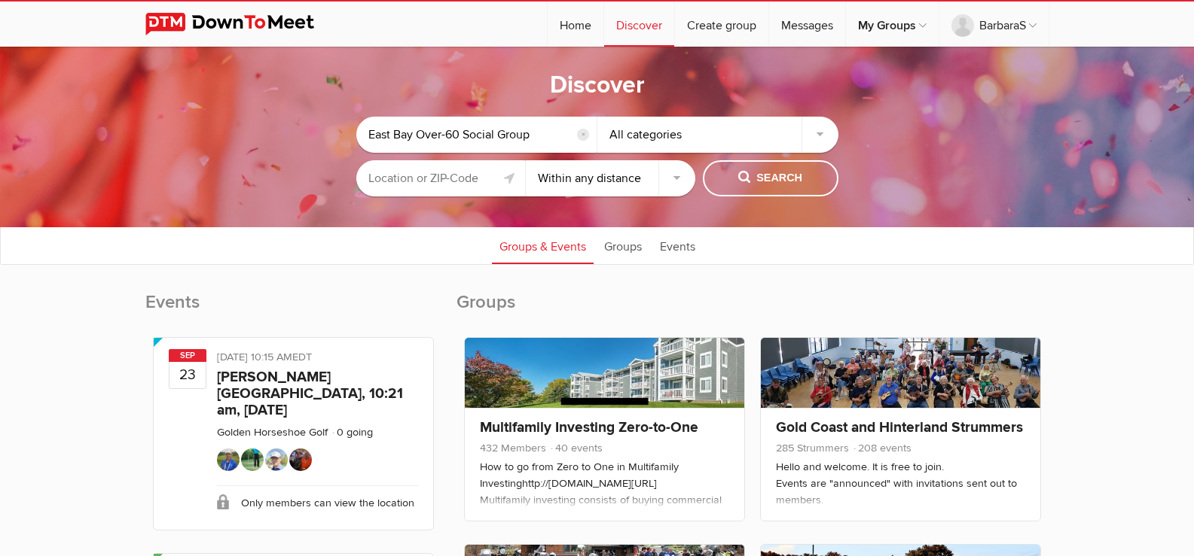
click at [478, 180] on input "text" at bounding box center [440, 178] width 169 height 36
click at [630, 140] on div "All categories" at bounding box center [717, 135] width 241 height 36
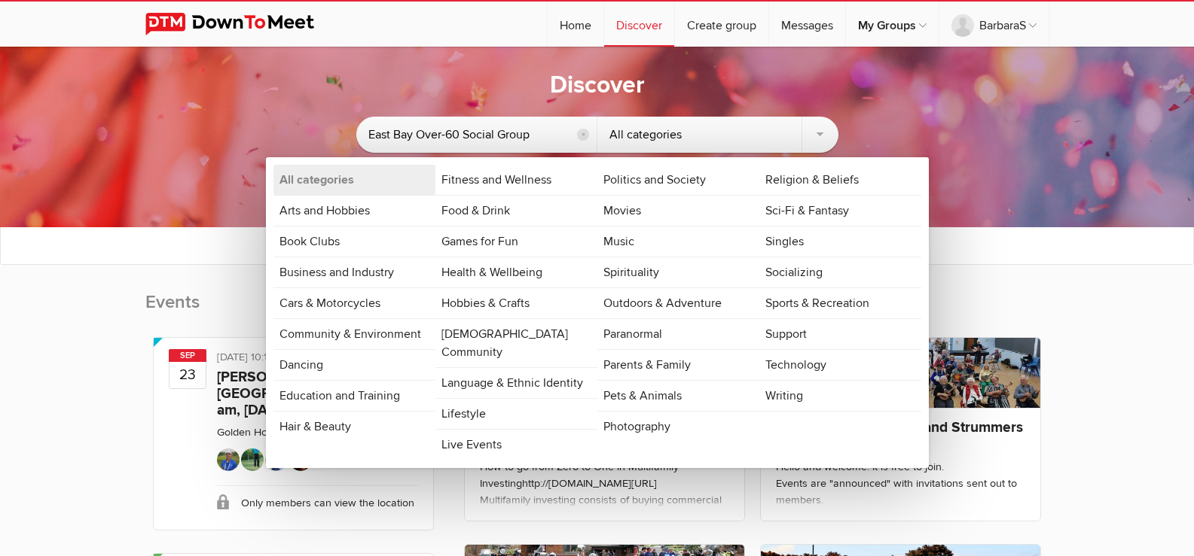
click at [551, 142] on input "East Bay Over-60 Social Group" at bounding box center [476, 135] width 241 height 36
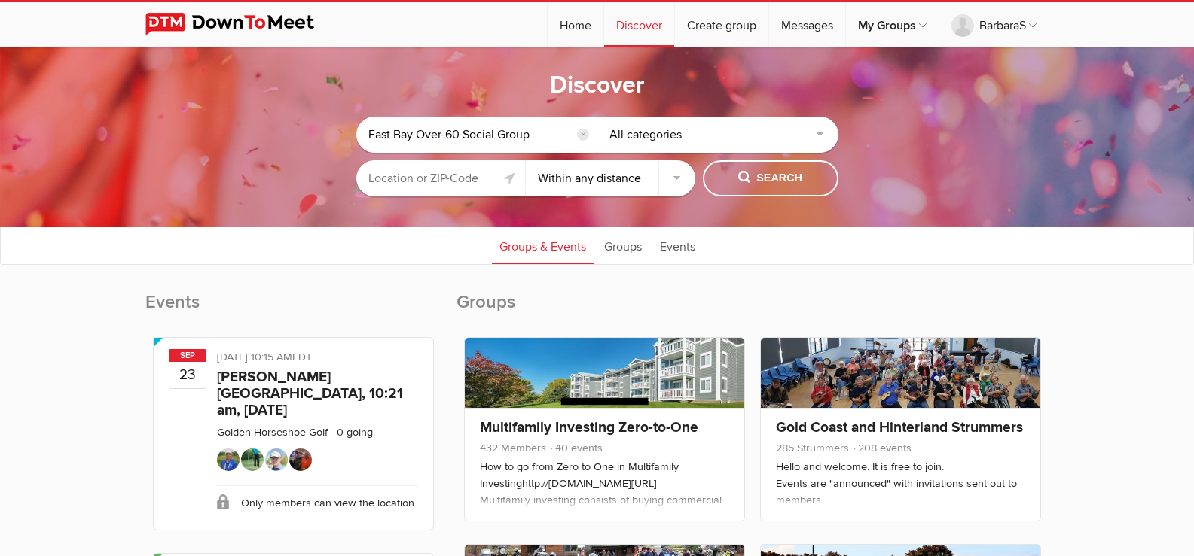
drag, startPoint x: 560, startPoint y: 136, endPoint x: 639, endPoint y: 188, distance: 94.6
click at [560, 136] on input "East Bay Over-60 Social Group" at bounding box center [476, 135] width 241 height 36
click at [642, 133] on div "All categories" at bounding box center [717, 135] width 241 height 36
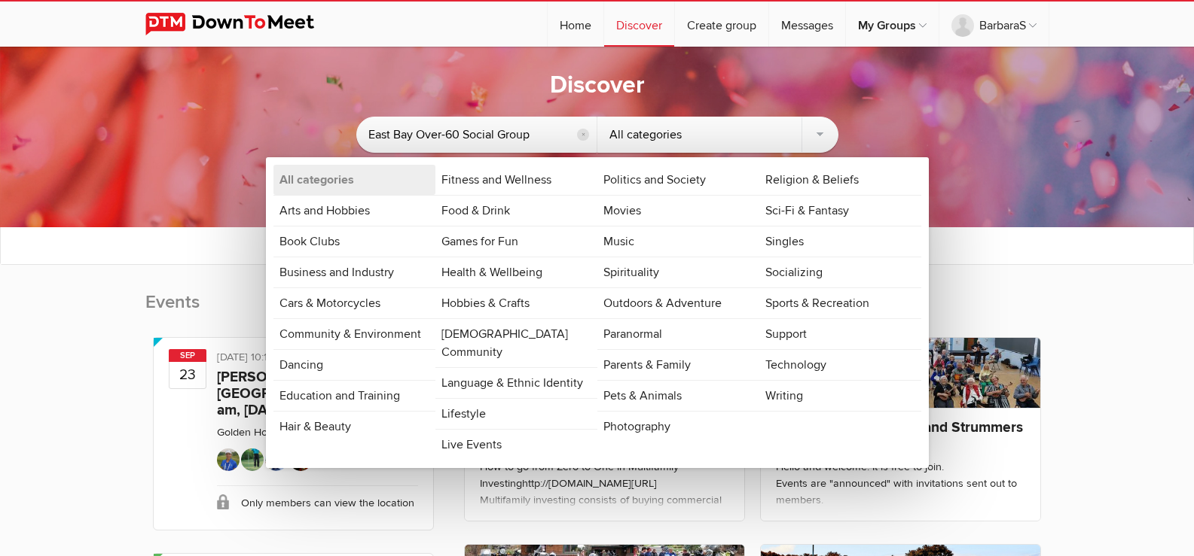
click at [807, 274] on link "Socializing" at bounding box center [840, 273] width 162 height 30
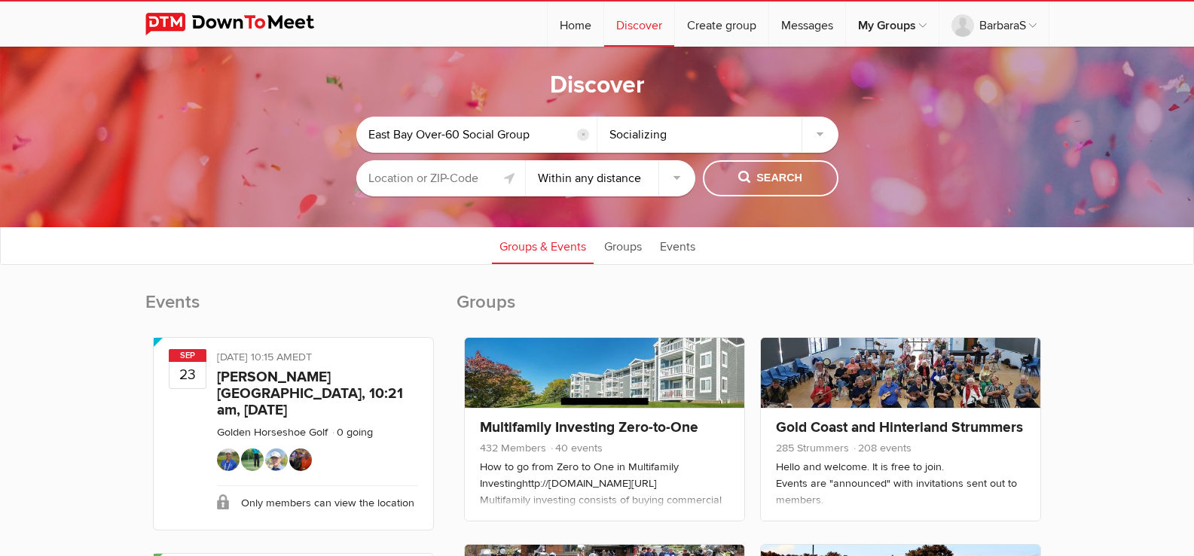
click at [462, 179] on input "text" at bounding box center [440, 178] width 169 height 36
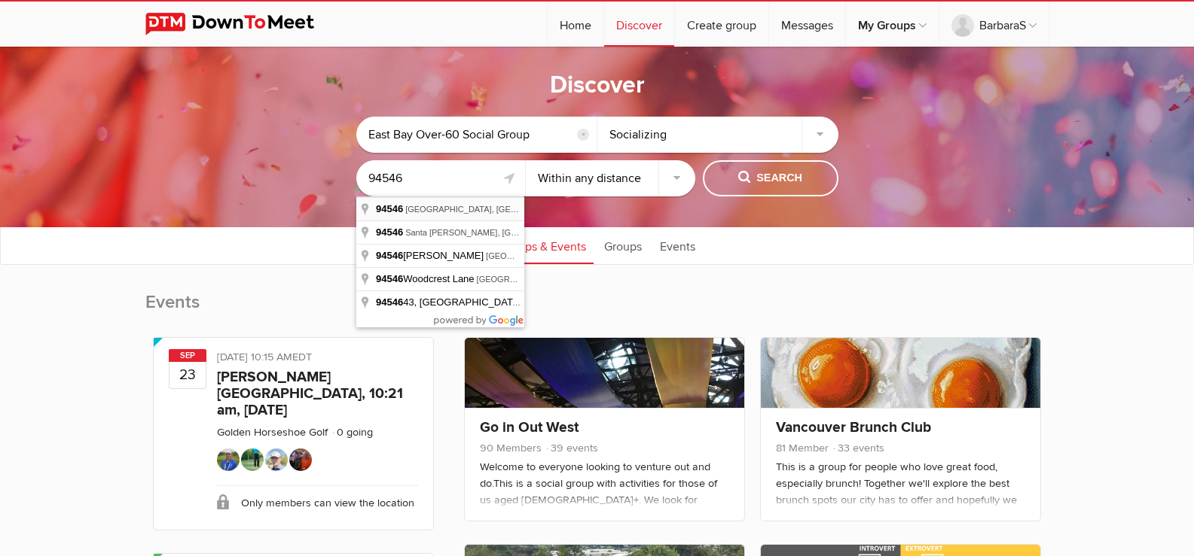
type input "Castro Valley, CA 94546, USA"
drag, startPoint x: 474, startPoint y: 211, endPoint x: 490, endPoint y: 209, distance: 16.7
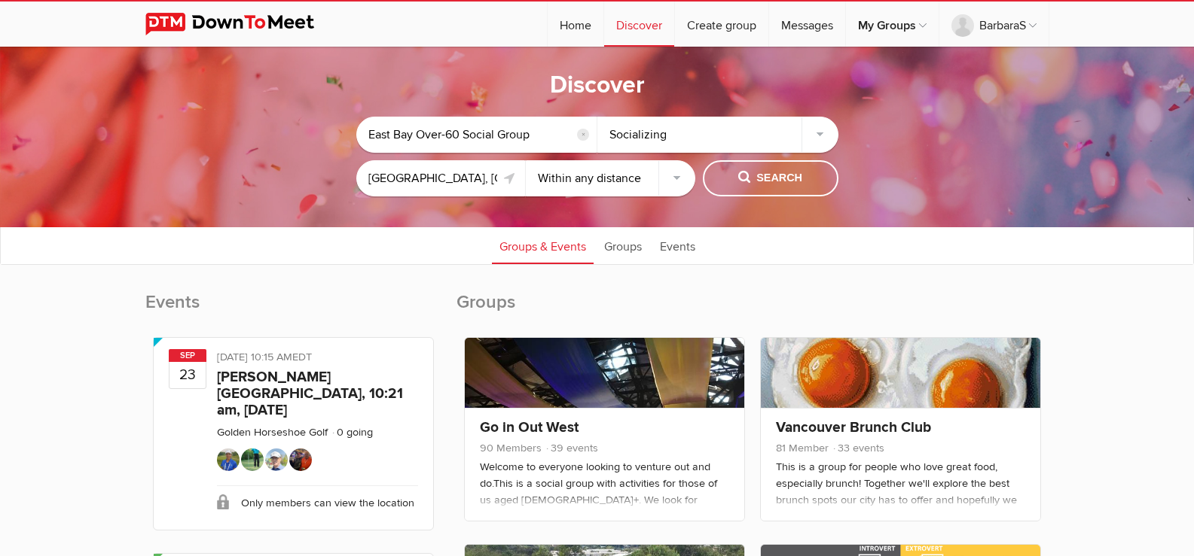
click at [573, 178] on select "Within 10 miles Within 25 miles Within 50 miles Within 100 miles Within any dis…" at bounding box center [610, 178] width 169 height 36
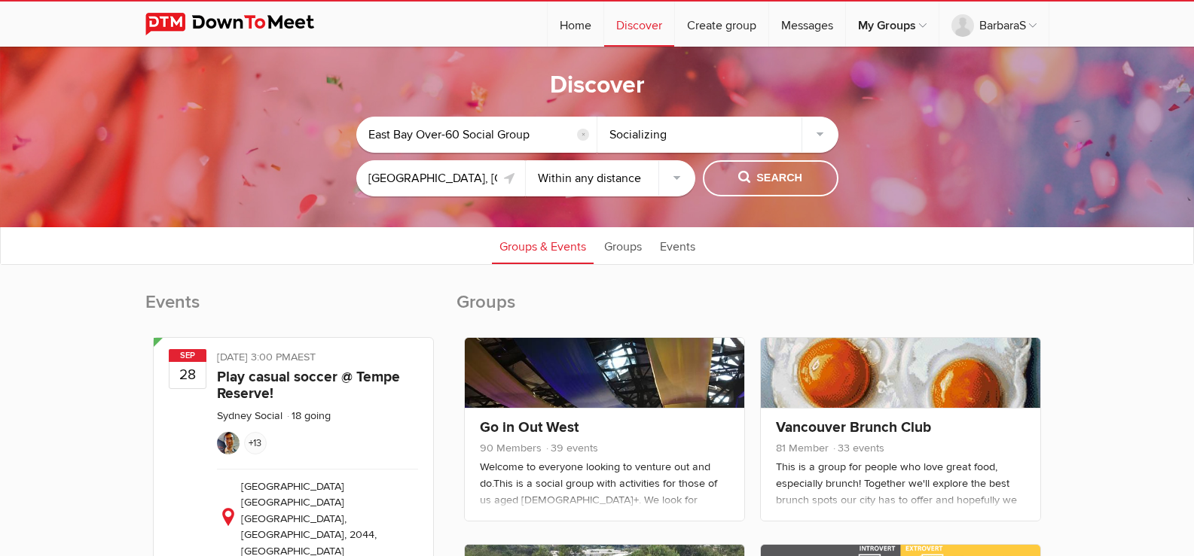
select select "50"
click at [526, 160] on select "Within 10 miles Within 25 miles Within 50 miles Within 100 miles Within any dis…" at bounding box center [610, 178] width 169 height 36
click at [767, 187] on button "Search" at bounding box center [771, 178] width 136 height 36
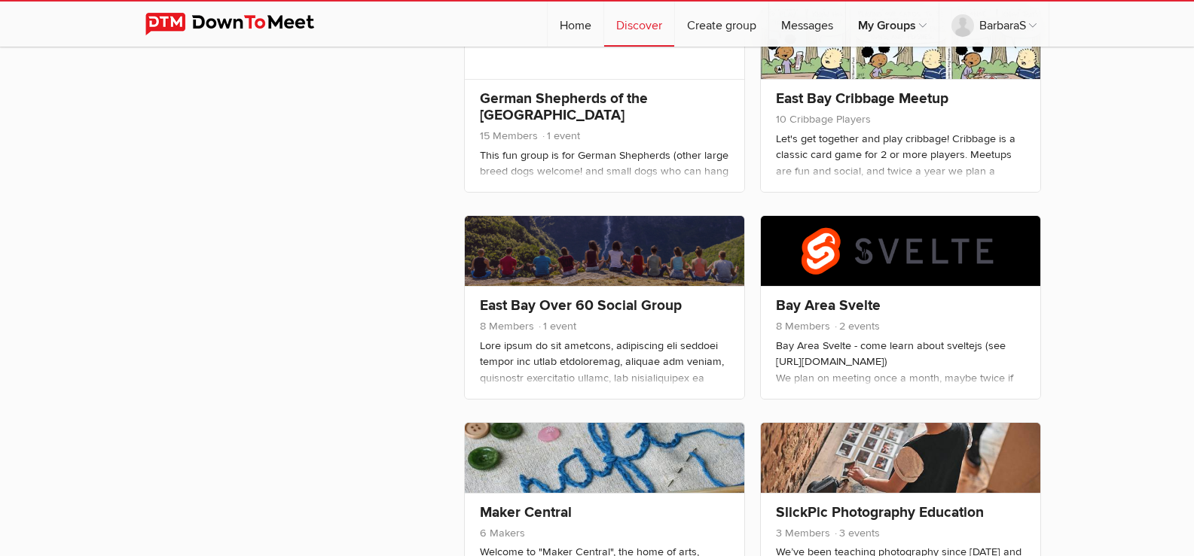
scroll to position [1205, 0]
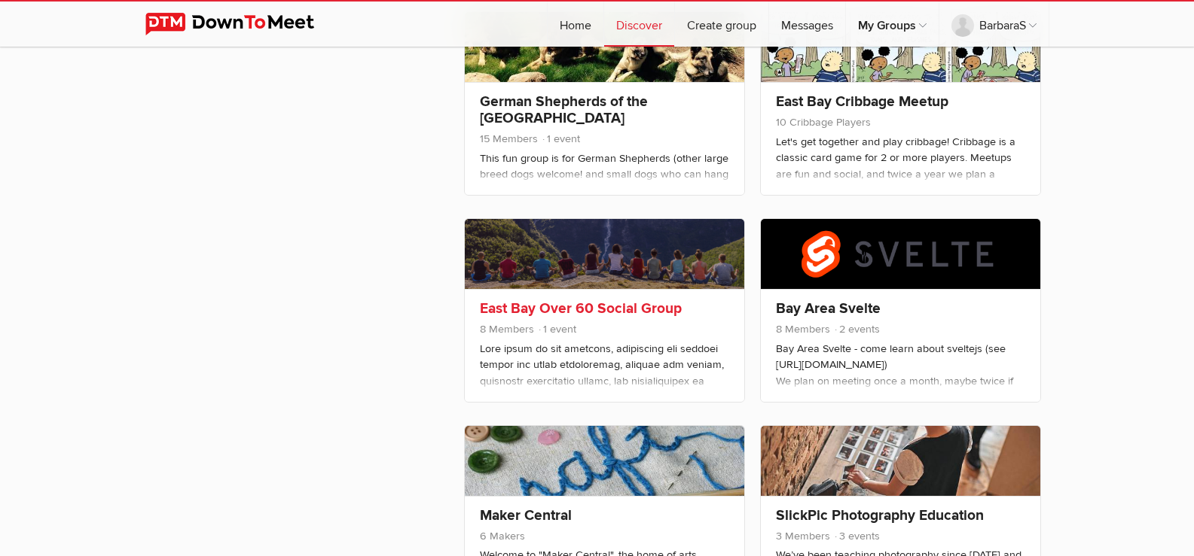
click at [583, 282] on link at bounding box center [604, 254] width 279 height 70
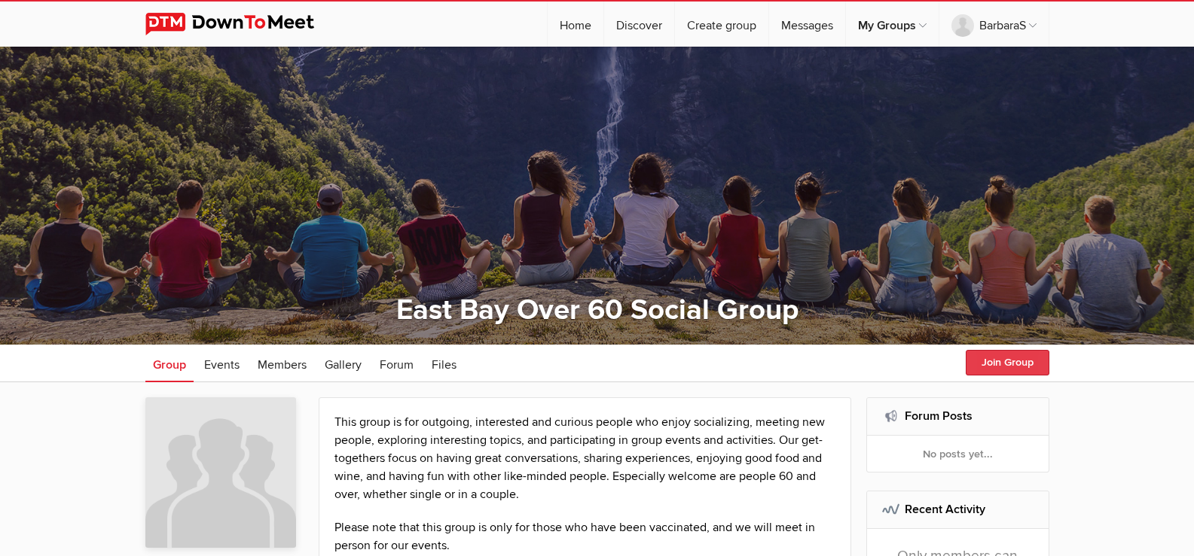
click at [978, 355] on button "Join Group" at bounding box center [1007, 363] width 84 height 26
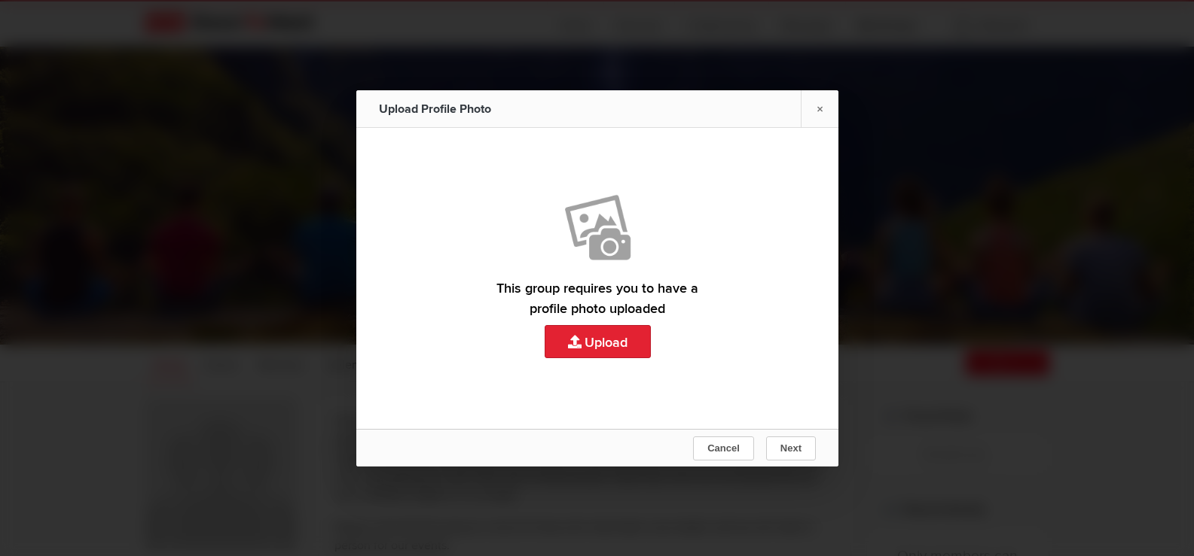
click at [577, 345] on link "Upload" at bounding box center [597, 278] width 482 height 301
click at [611, 333] on link "Upload" at bounding box center [597, 278] width 482 height 301
click at [717, 439] on button "Cancel" at bounding box center [723, 449] width 61 height 24
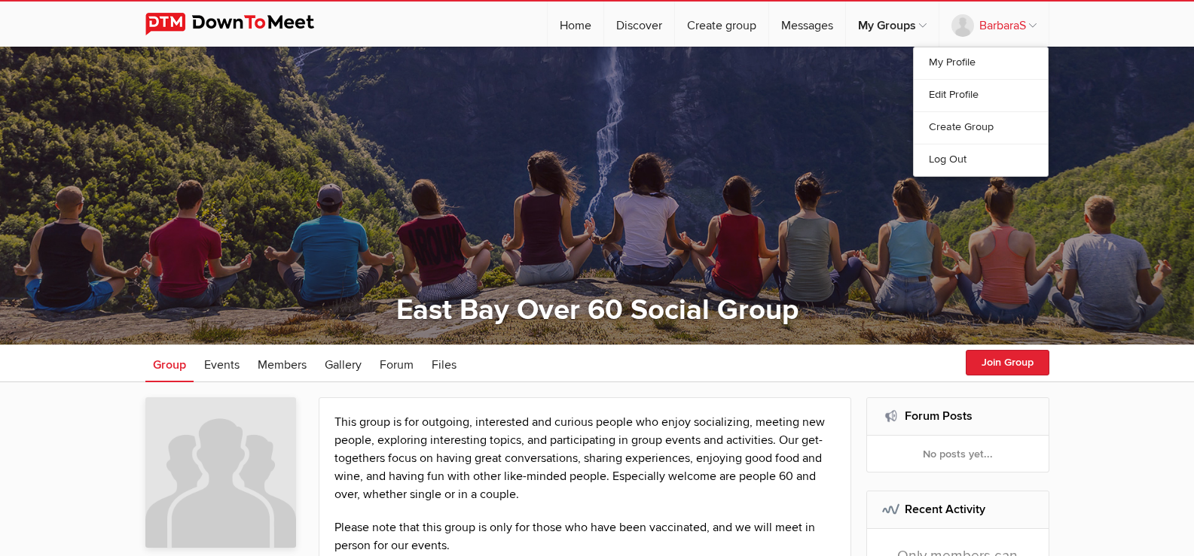
click at [984, 15] on link "BarbaraS" at bounding box center [993, 24] width 109 height 45
click at [960, 91] on link "Edit Profile" at bounding box center [980, 95] width 134 height 32
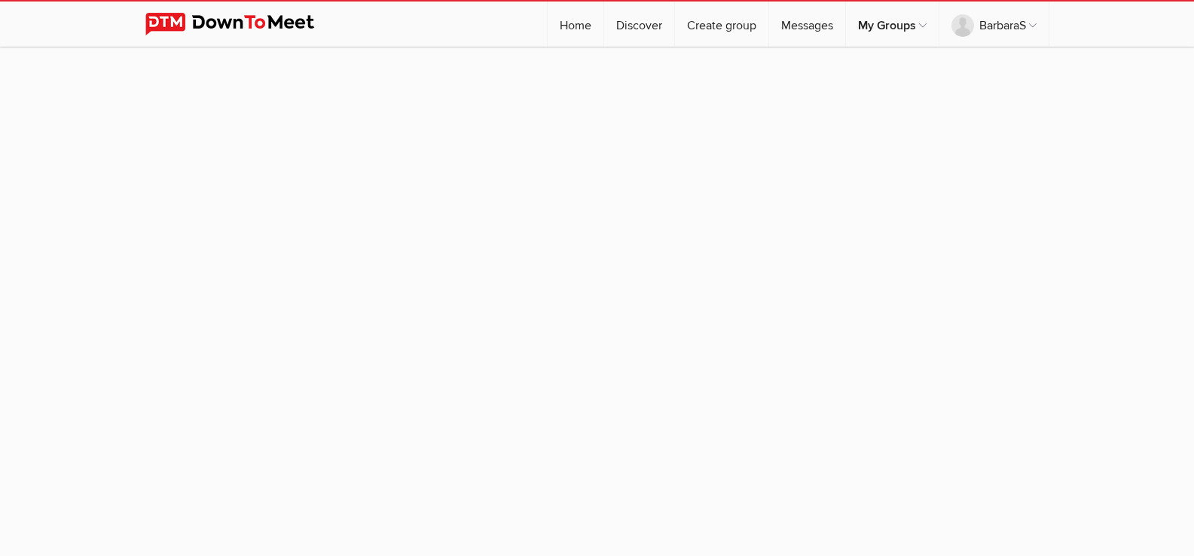
select select "United States"
select select "CA"
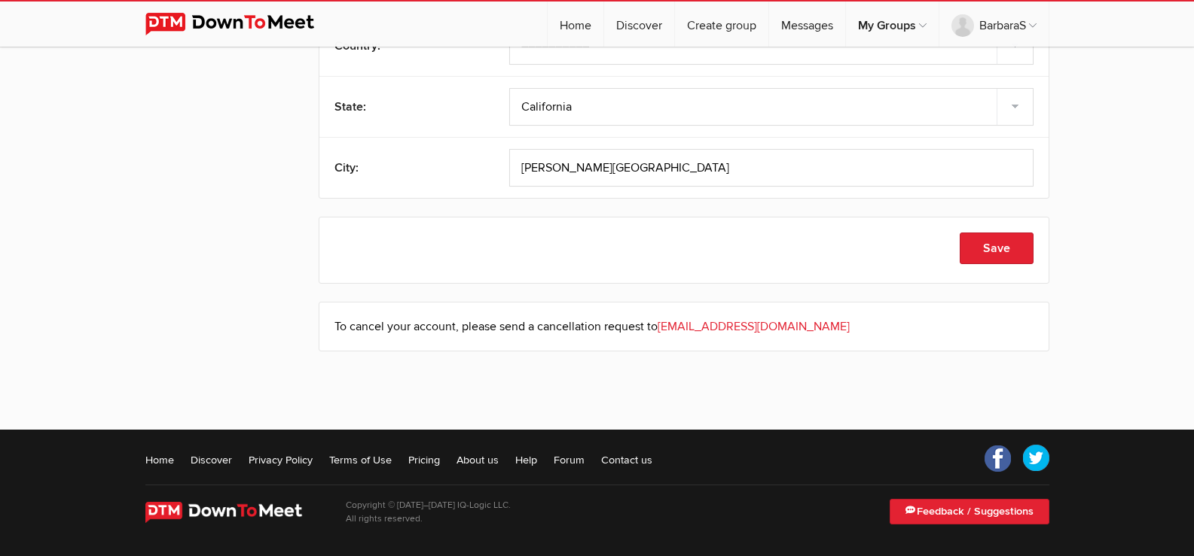
scroll to position [640, 0]
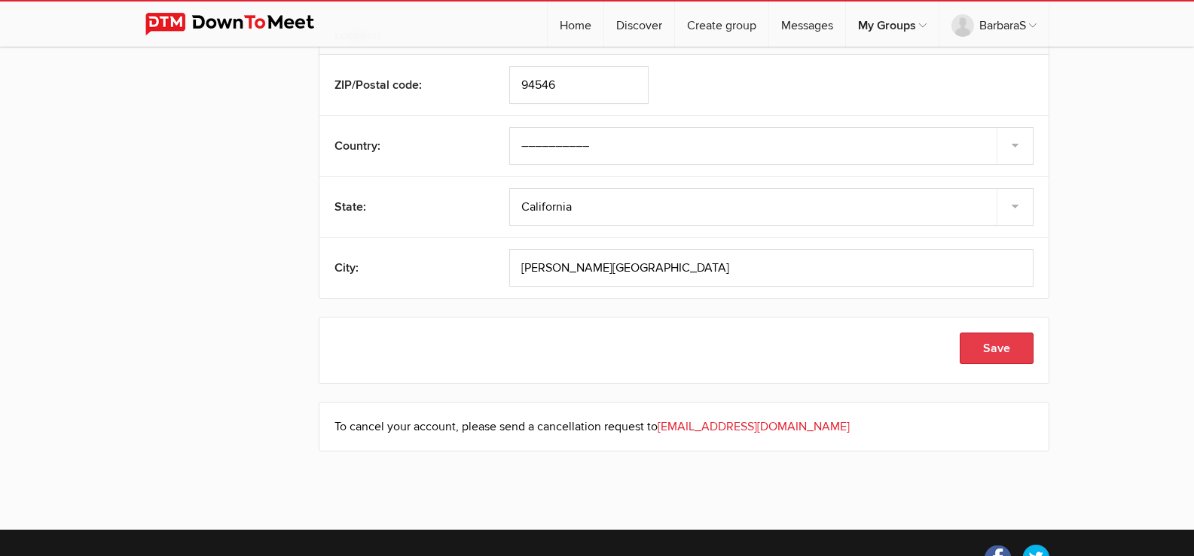
click at [1010, 352] on button "Save" at bounding box center [996, 349] width 74 height 32
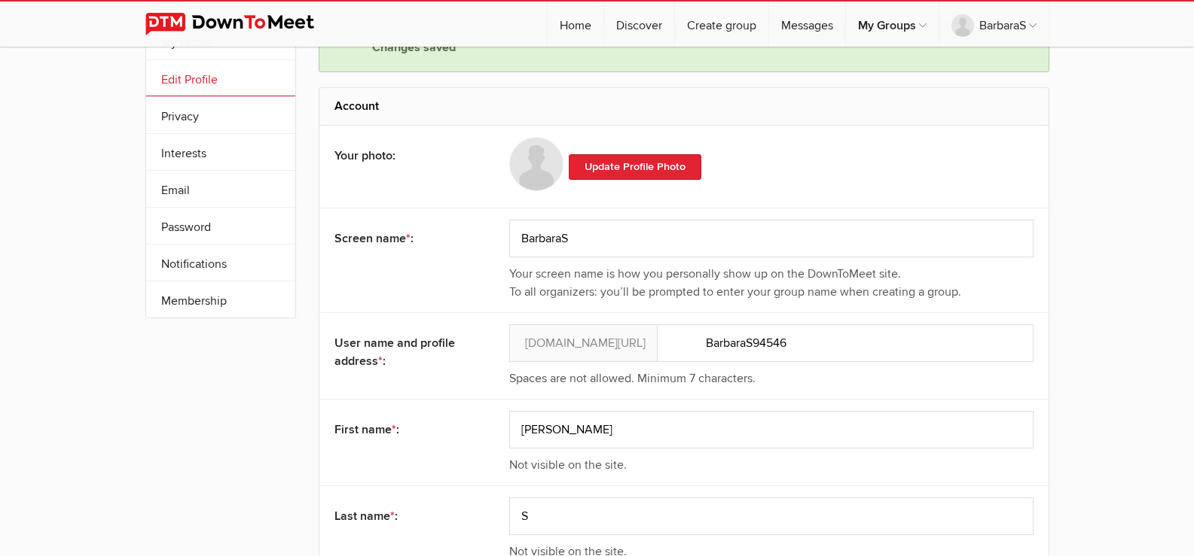
scroll to position [0, 0]
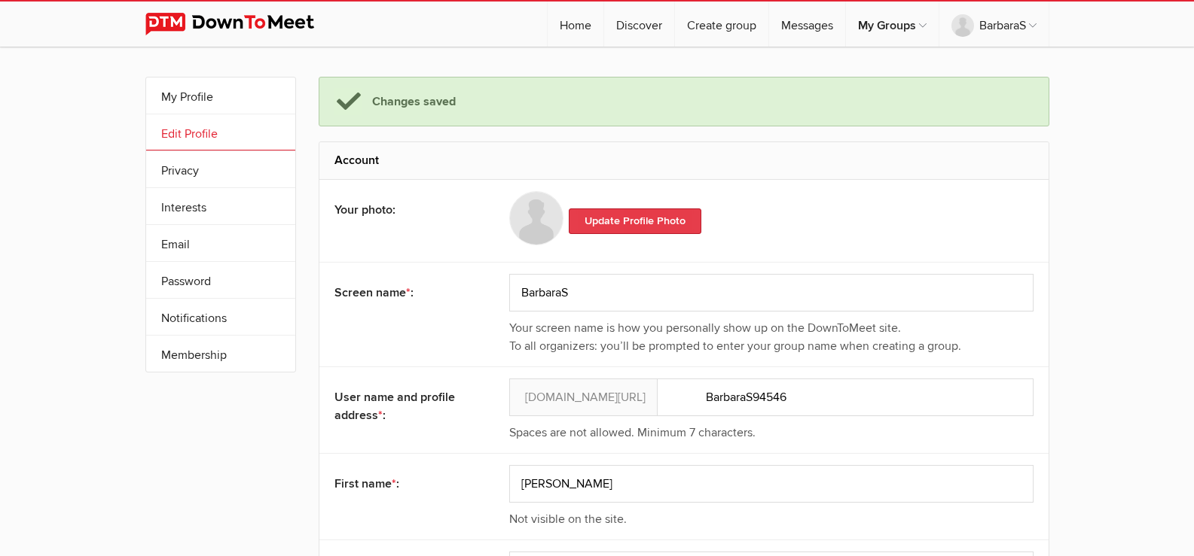
click at [615, 224] on link "Update Profile Photo" at bounding box center [635, 222] width 133 height 26
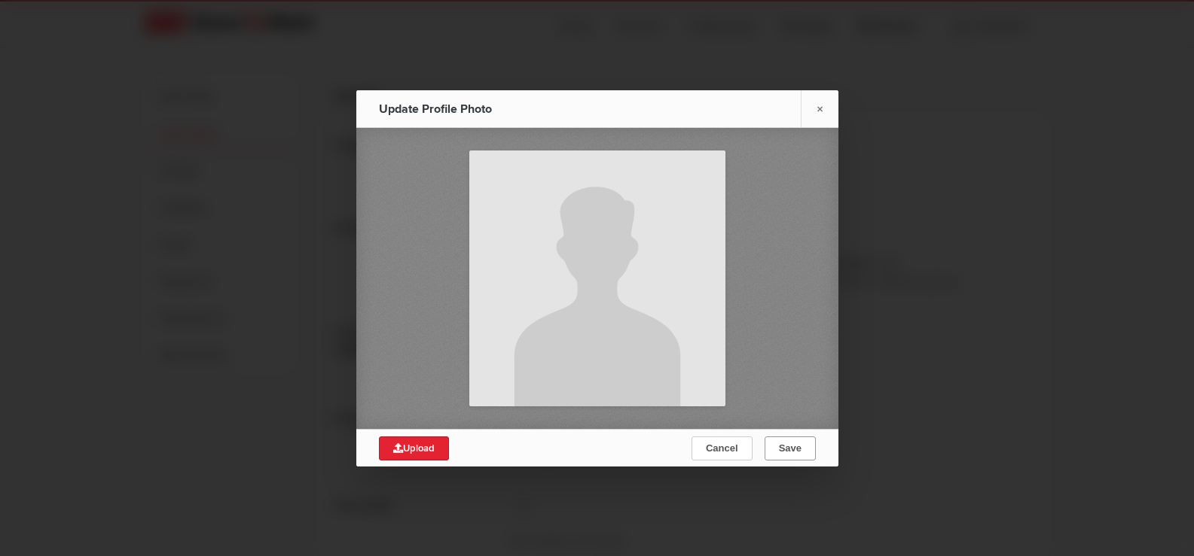
click at [794, 450] on span "Save" at bounding box center [789, 448] width 23 height 11
click at [405, 450] on span "Upload" at bounding box center [413, 449] width 41 height 12
click at [415, 445] on span "Upload" at bounding box center [413, 449] width 41 height 12
type input "C:\fakepath\City work crews July 2024.JPEG"
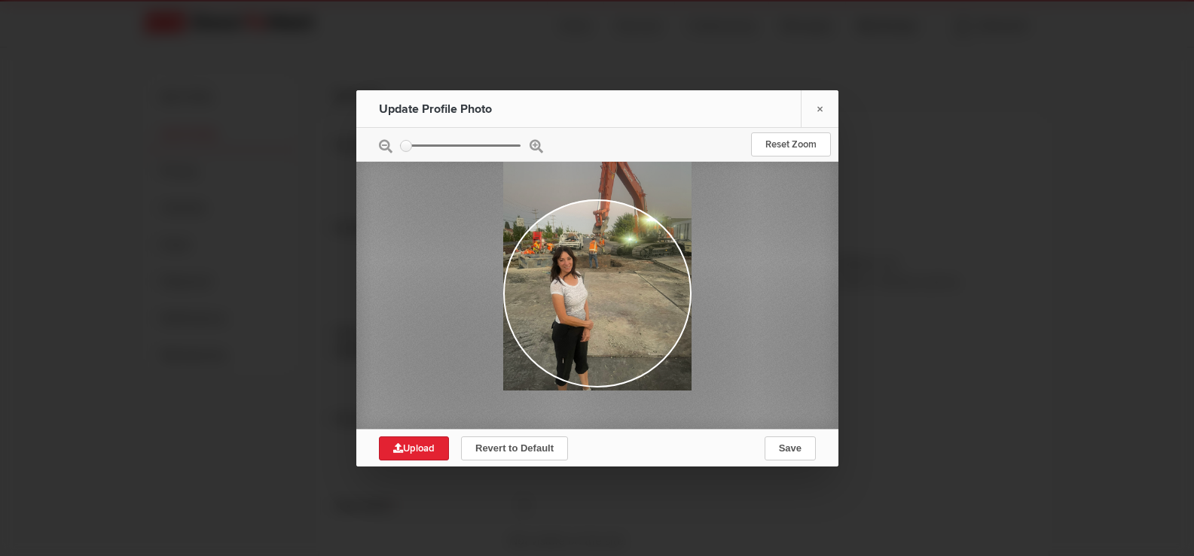
drag, startPoint x: 596, startPoint y: 330, endPoint x: 660, endPoint y: 303, distance: 68.5
click at [660, 303] on div at bounding box center [596, 264] width 188 height 251
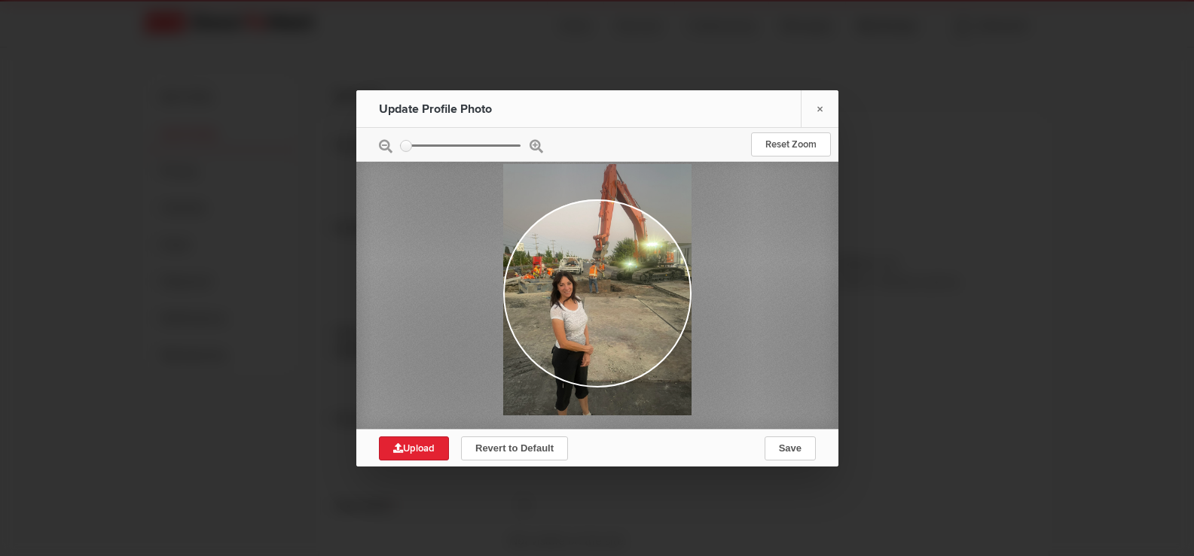
drag, startPoint x: 626, startPoint y: 311, endPoint x: 642, endPoint y: 337, distance: 30.1
click at [642, 337] on div at bounding box center [596, 289] width 188 height 251
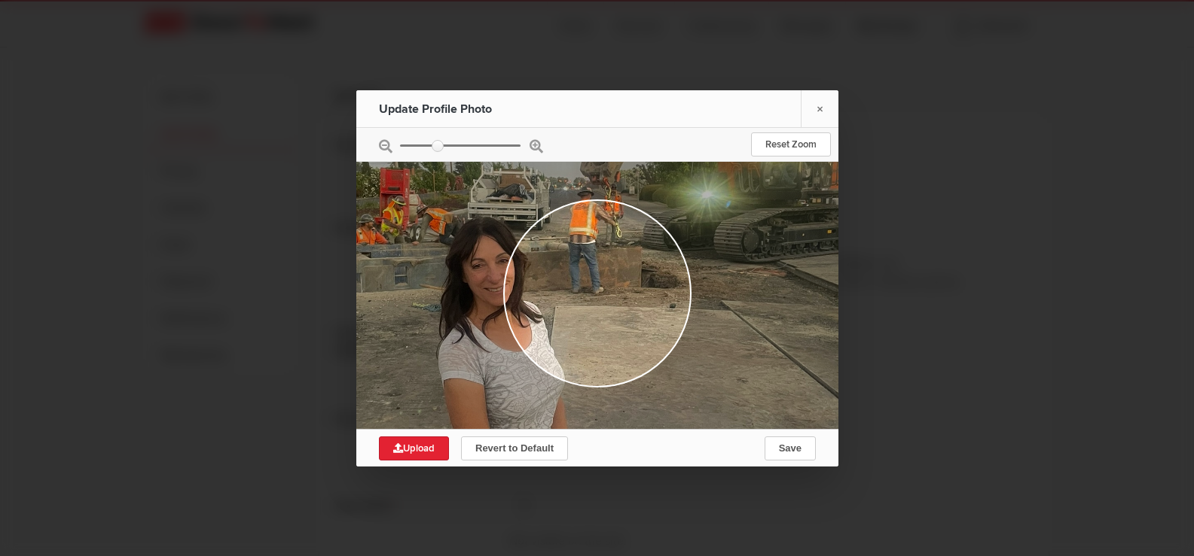
drag, startPoint x: 408, startPoint y: 145, endPoint x: 437, endPoint y: 148, distance: 28.9
click at [437, 146] on input "zoom" at bounding box center [460, 145] width 120 height 2
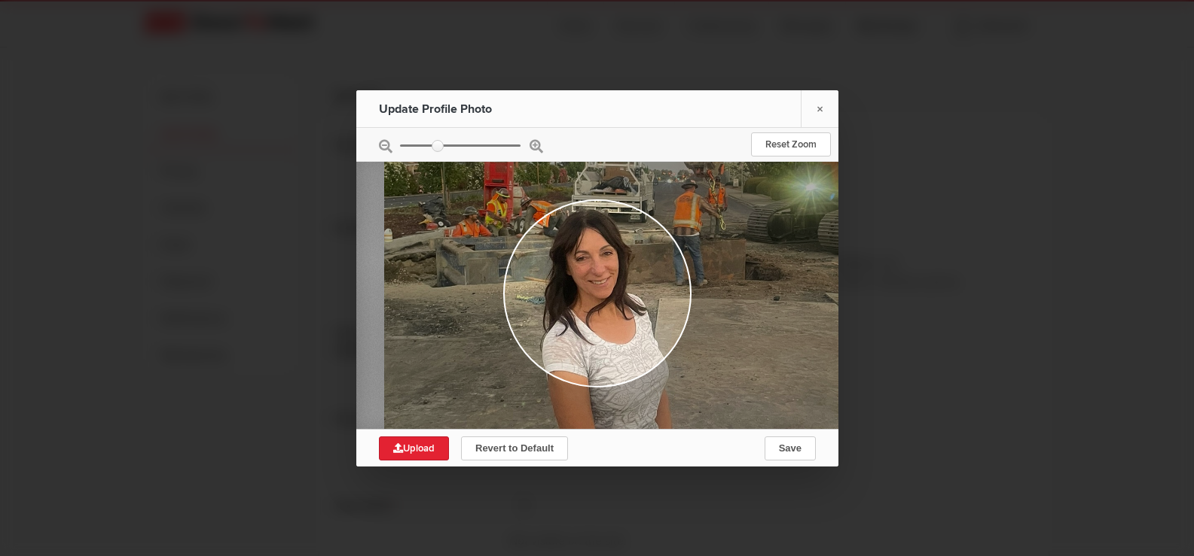
drag, startPoint x: 642, startPoint y: 261, endPoint x: 747, endPoint y: 254, distance: 104.9
click at [747, 254] on div at bounding box center [700, 273] width 634 height 846
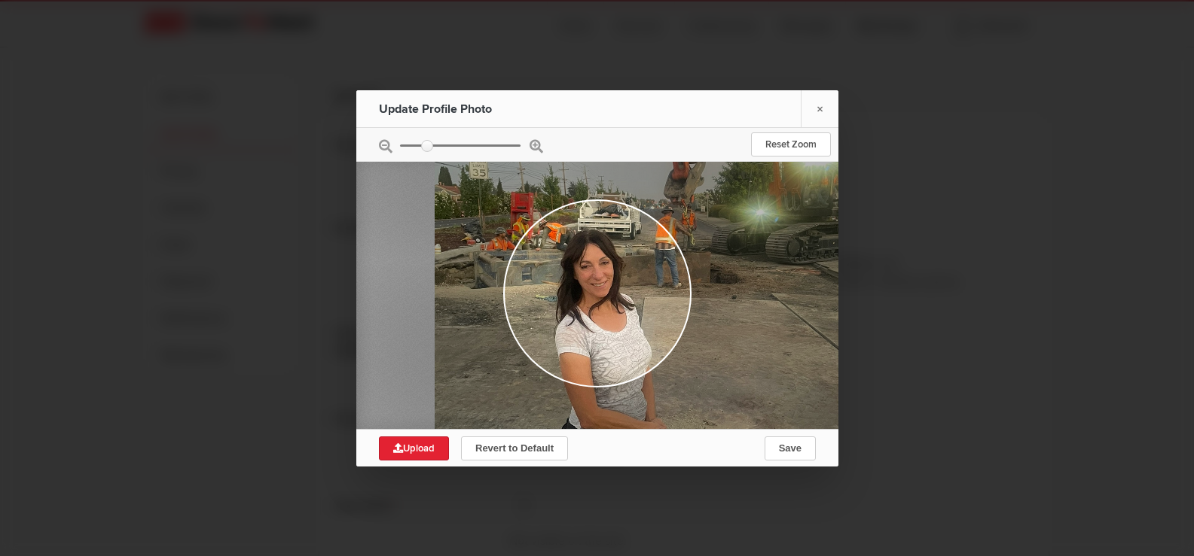
drag, startPoint x: 439, startPoint y: 146, endPoint x: 426, endPoint y: 145, distance: 12.9
type input "0.4182"
click at [426, 145] on input "zoom" at bounding box center [460, 145] width 120 height 2
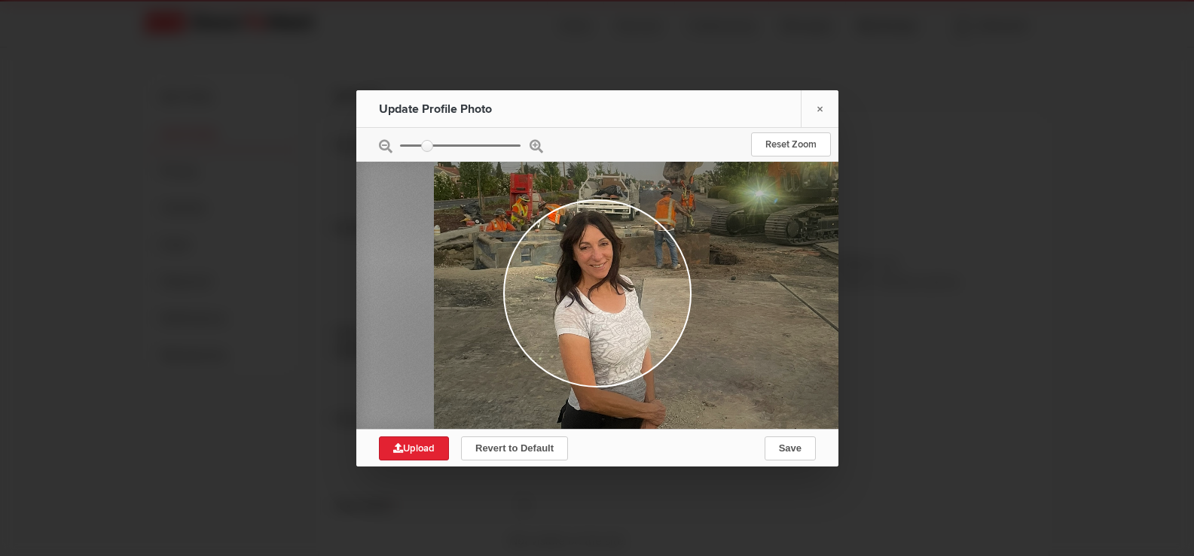
drag, startPoint x: 602, startPoint y: 288, endPoint x: 601, endPoint y: 270, distance: 18.8
click at [601, 270] on div at bounding box center [675, 259] width 483 height 645
click at [789, 448] on span "Save" at bounding box center [789, 448] width 23 height 11
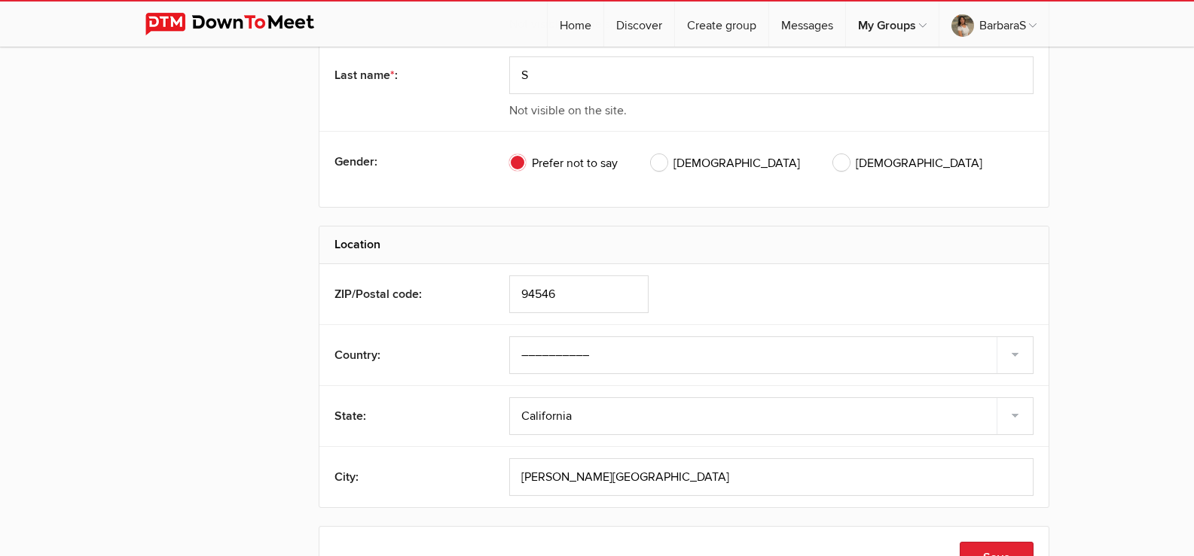
scroll to position [740, 0]
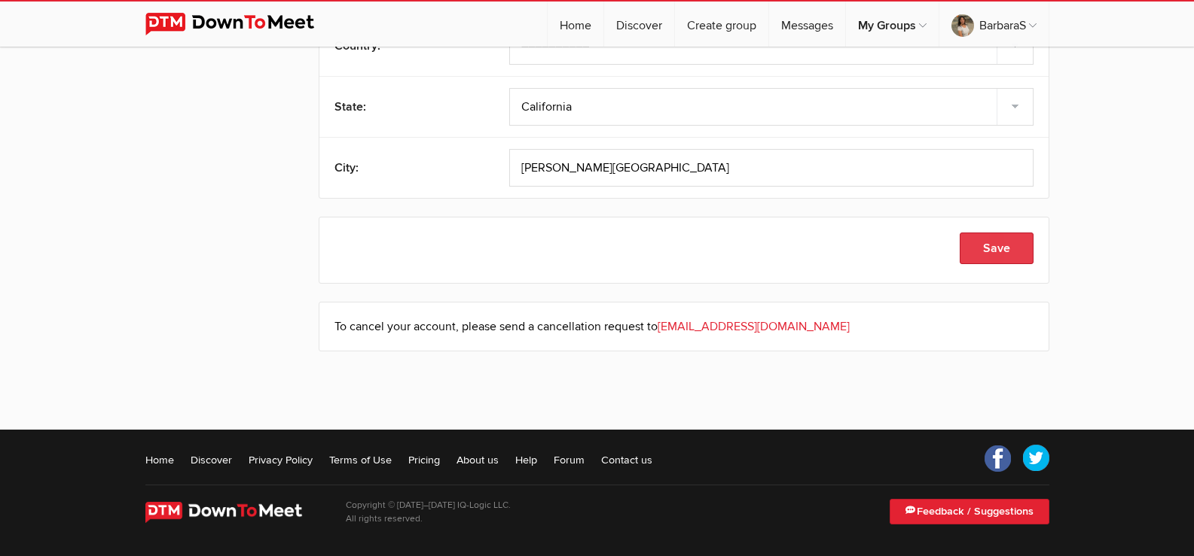
click at [983, 244] on button "Save" at bounding box center [996, 249] width 74 height 32
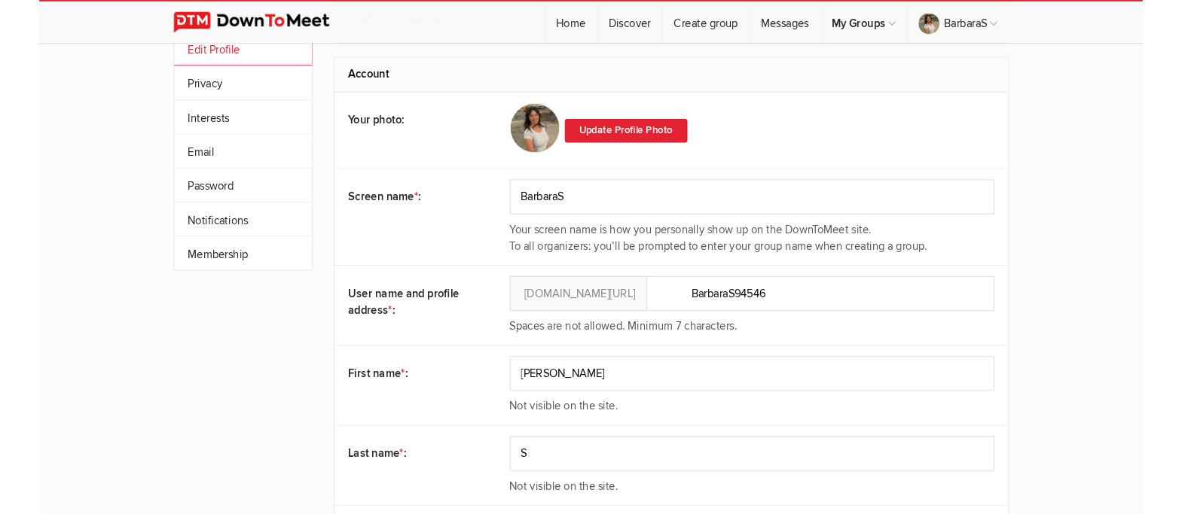
scroll to position [0, 0]
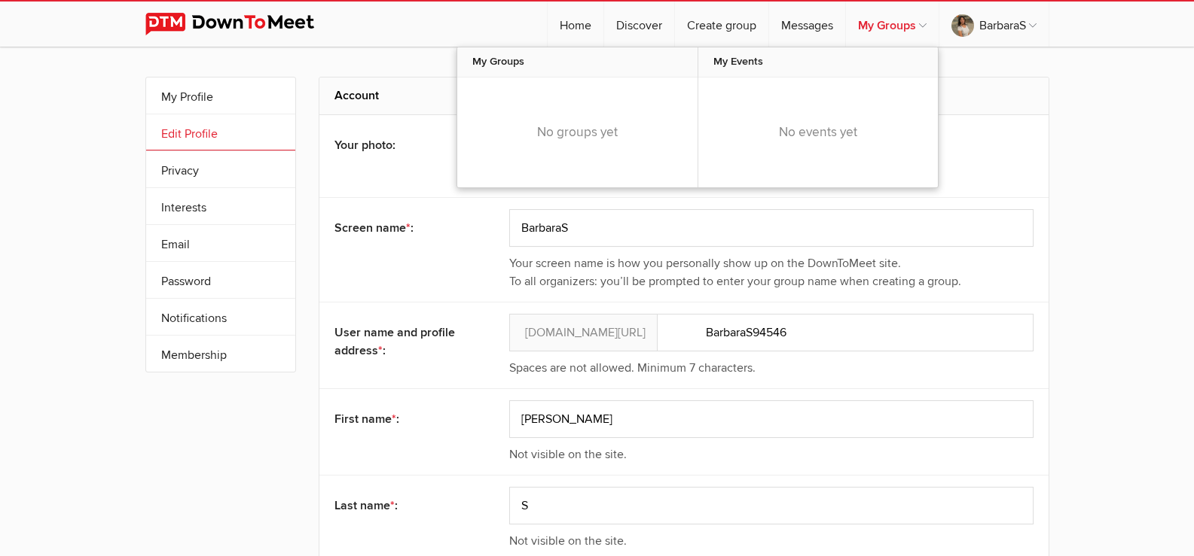
click at [874, 26] on link "My Groups" at bounding box center [892, 24] width 93 height 45
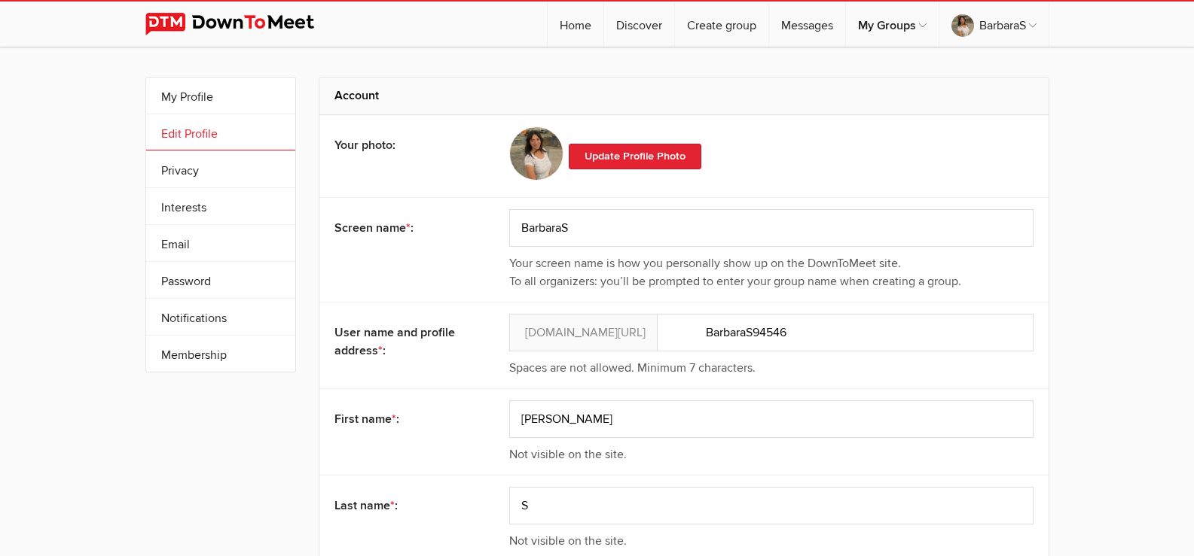
click at [218, 19] on img at bounding box center [241, 24] width 192 height 23
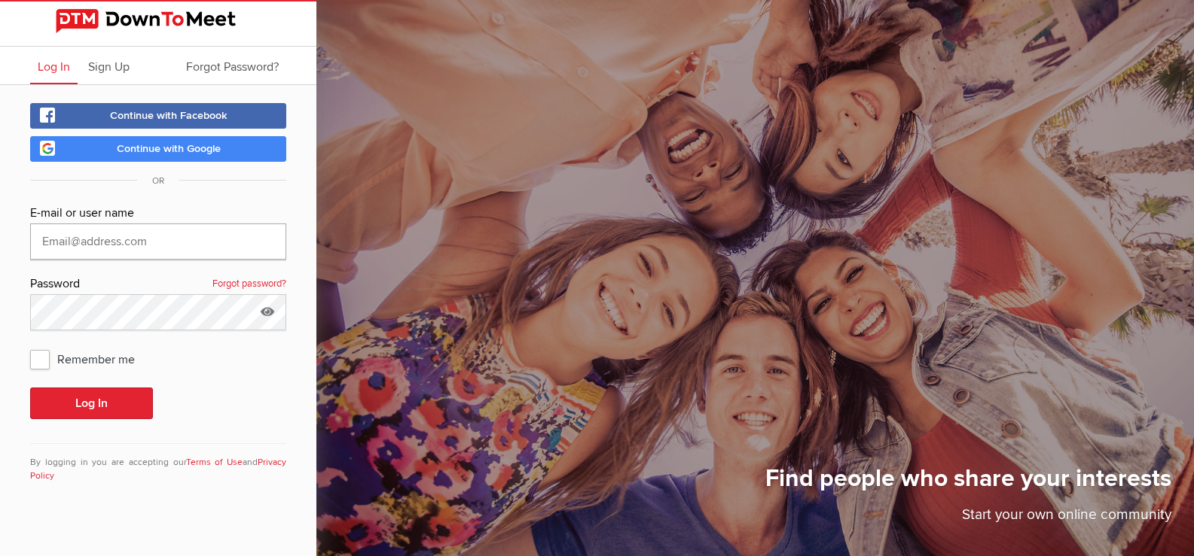
type input "pupsull94546@yahoo.com"
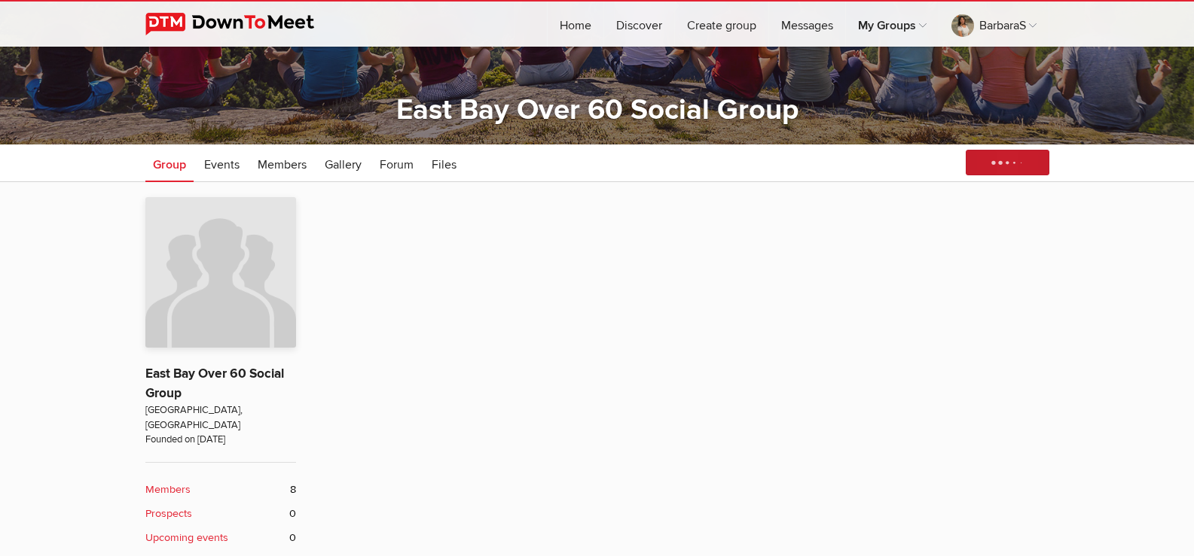
scroll to position [201, 0]
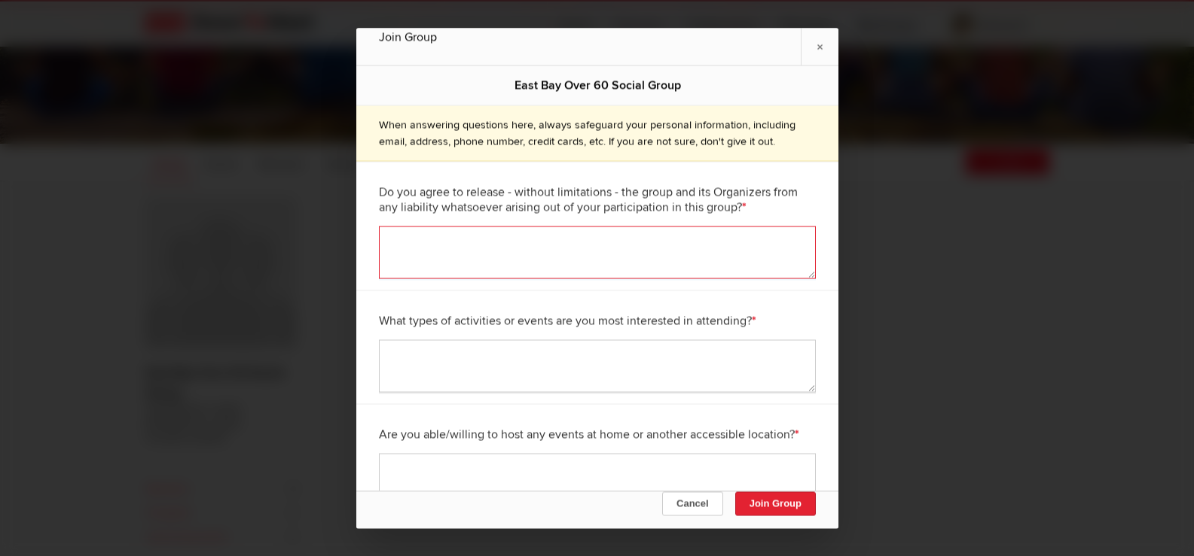
click at [574, 265] on textarea at bounding box center [597, 252] width 437 height 53
type textarea "Yes"
click at [512, 356] on textarea at bounding box center [597, 366] width 437 height 53
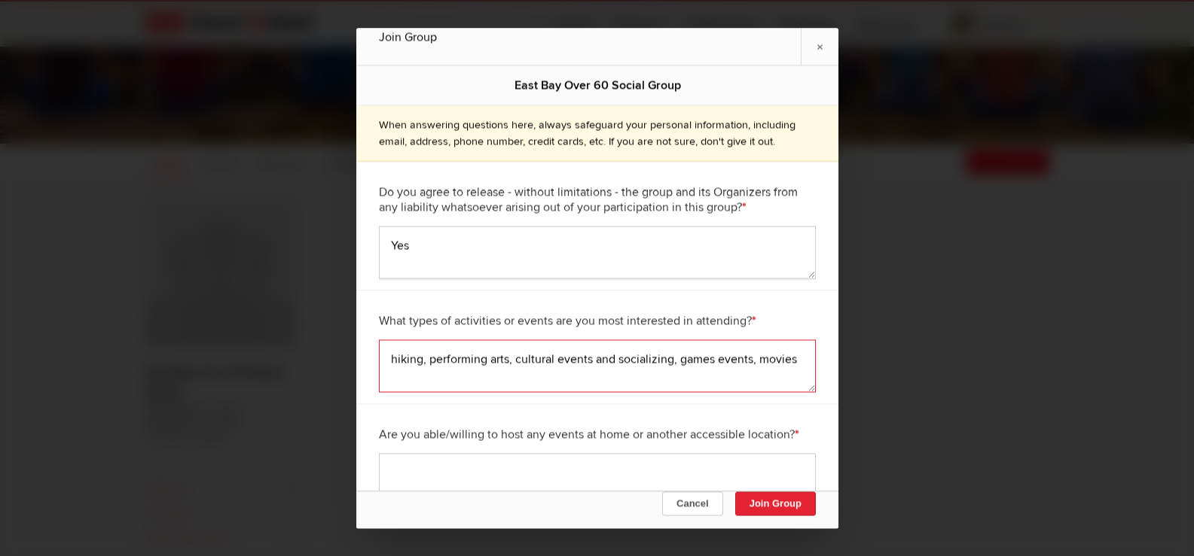
type textarea "hiking, performing arts, cultural events and socializing, games events, movies"
click at [490, 465] on textarea at bounding box center [597, 479] width 437 height 53
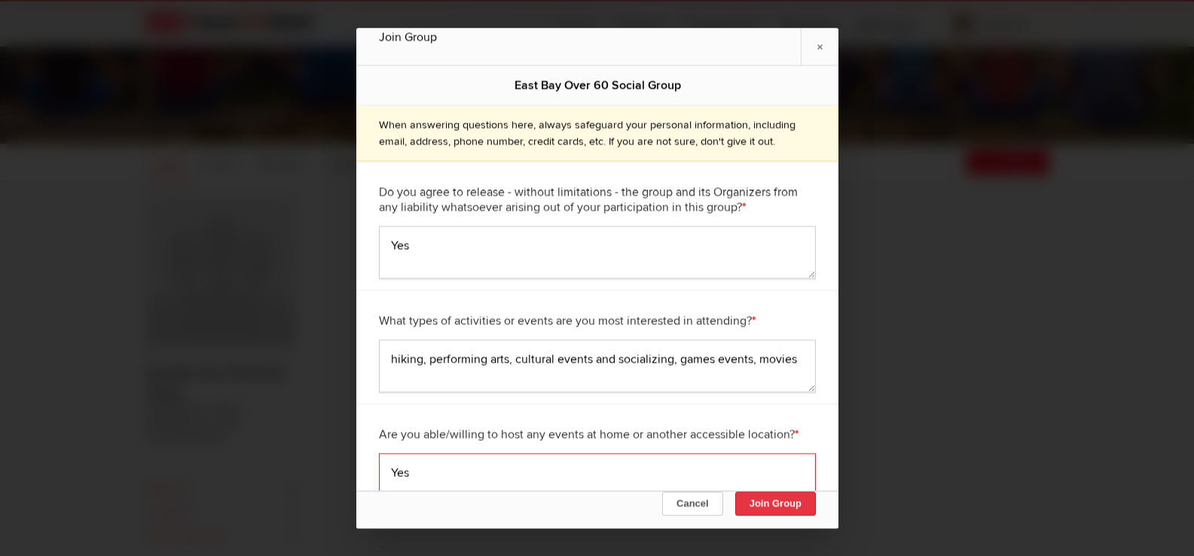
type textarea "Yes"
click at [773, 499] on button "Join Group" at bounding box center [774, 504] width 81 height 24
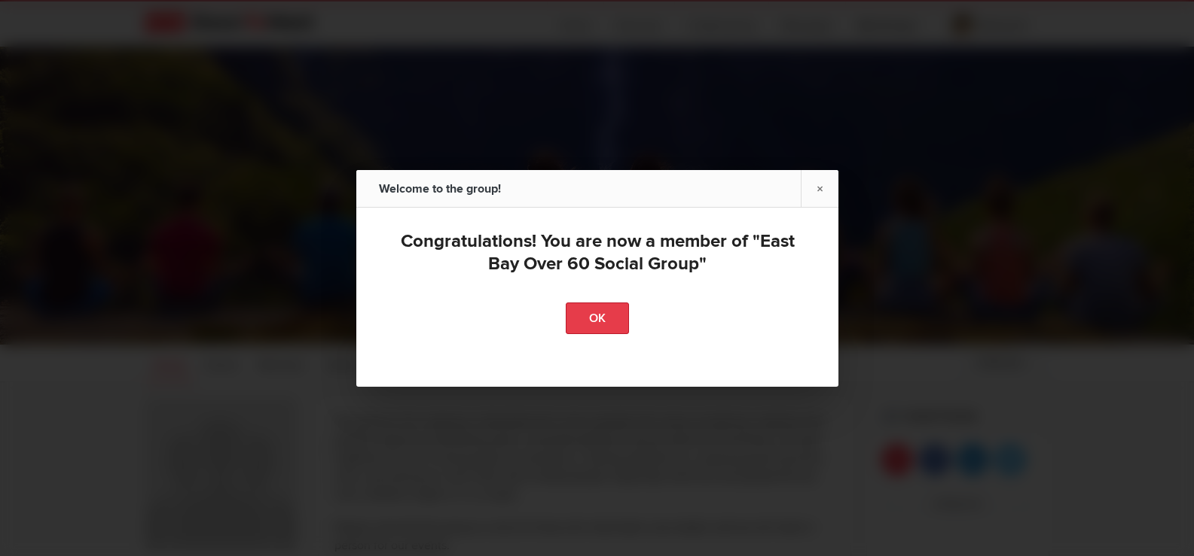
click at [591, 326] on link "OK" at bounding box center [597, 319] width 63 height 32
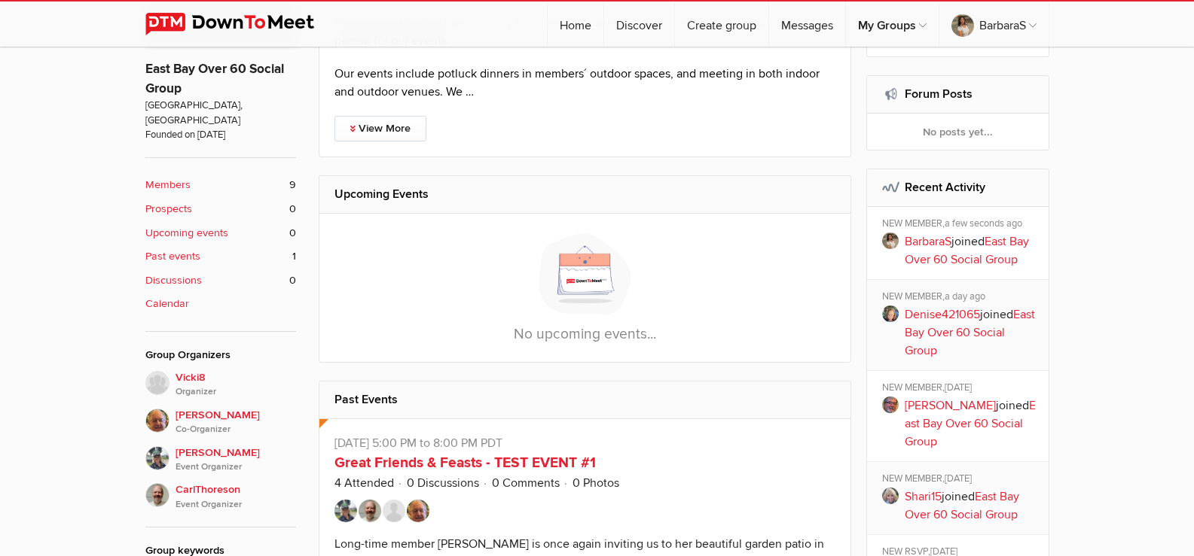
scroll to position [502, 0]
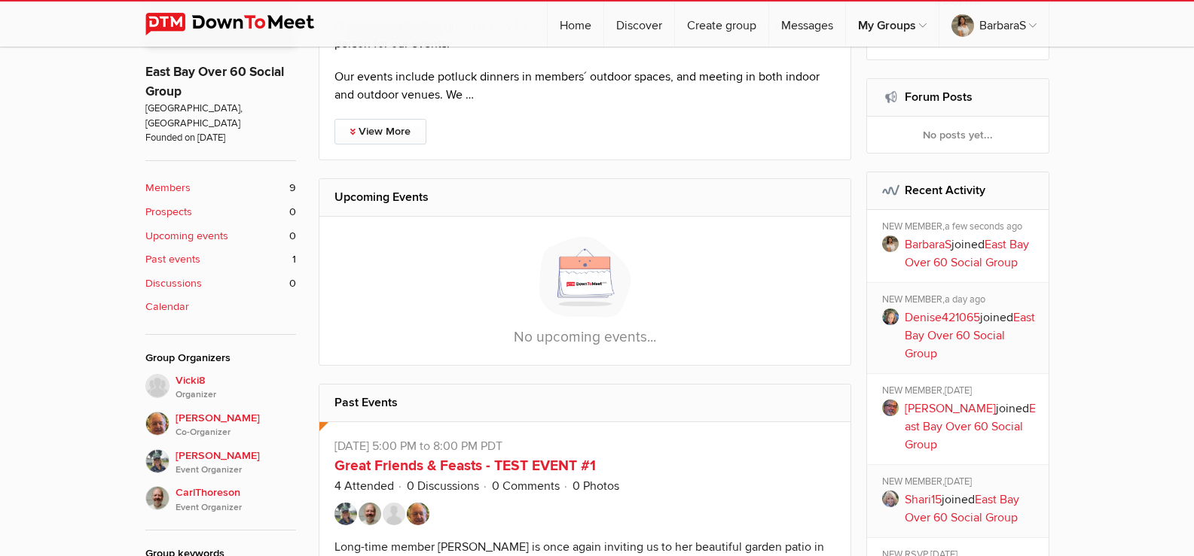
click at [190, 180] on link "Members 9" at bounding box center [220, 188] width 151 height 17
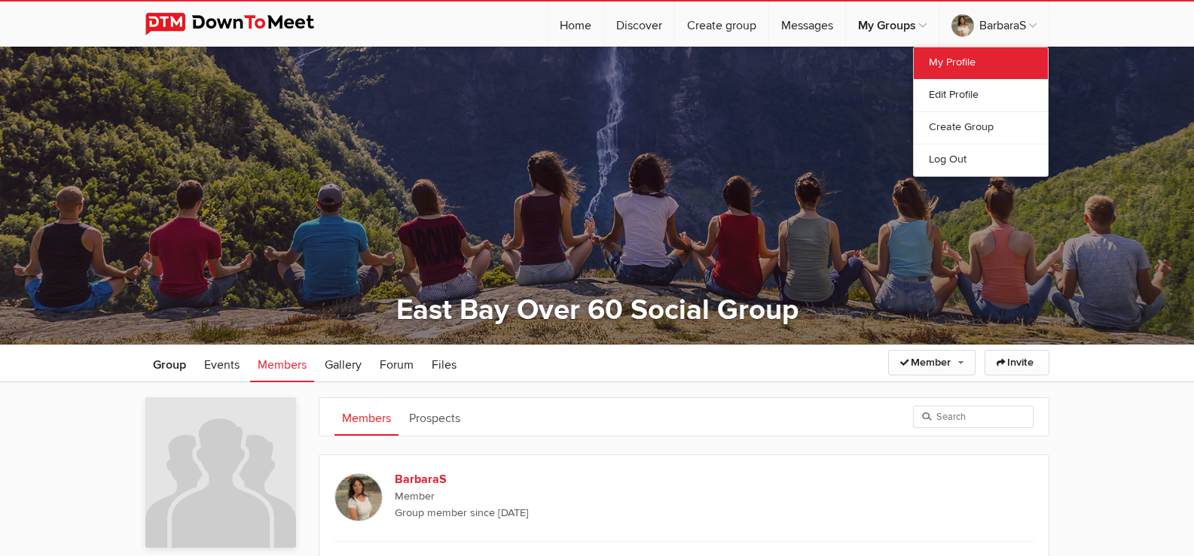
click at [956, 65] on link "My Profile" at bounding box center [980, 63] width 134 height 32
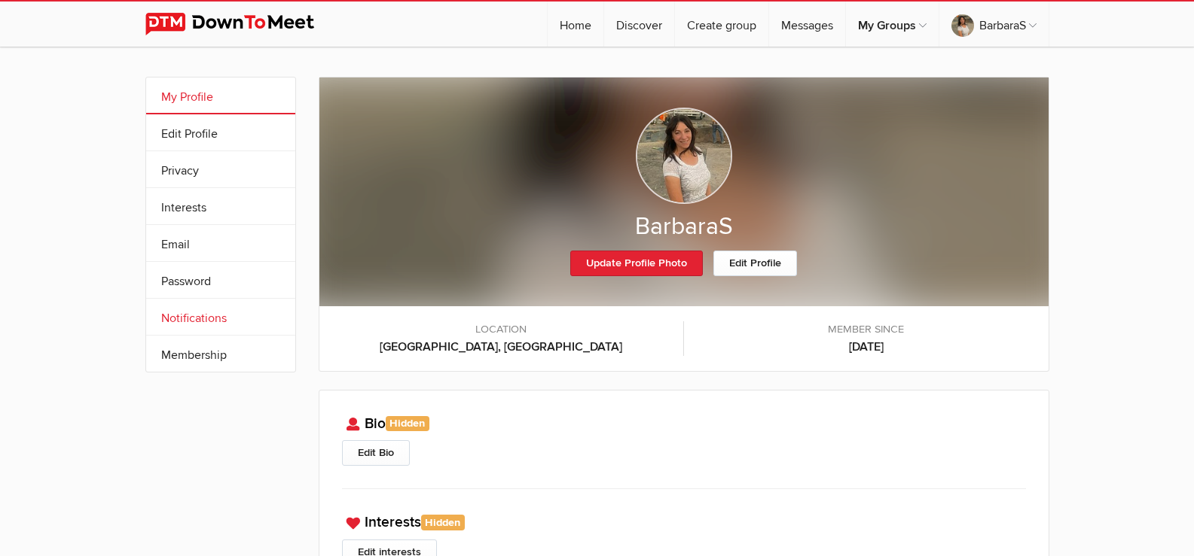
click at [204, 319] on link "Notifications" at bounding box center [220, 317] width 149 height 36
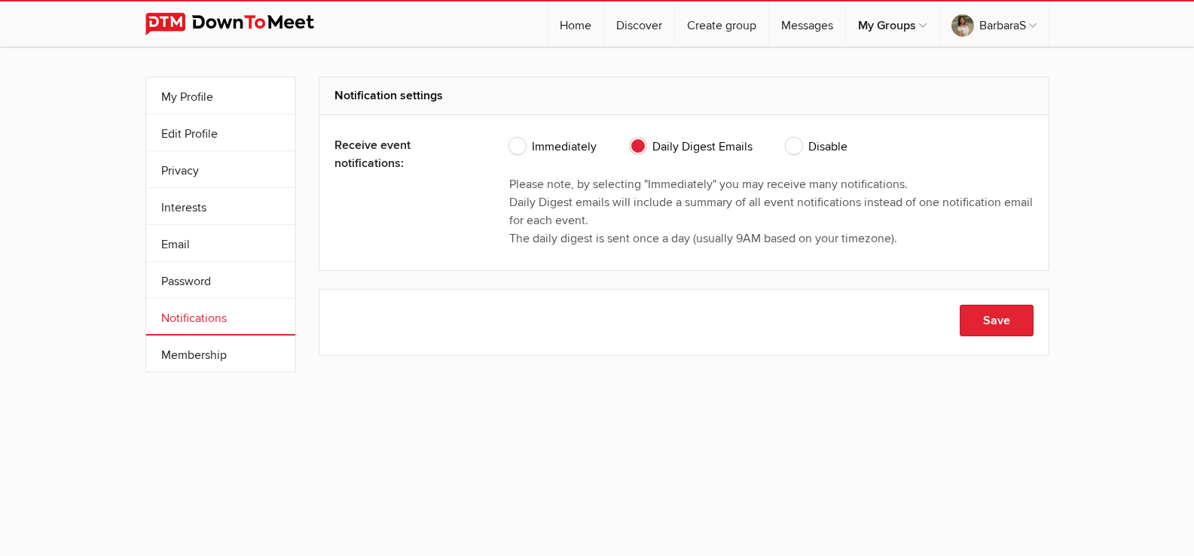
click at [518, 145] on span "Immediately" at bounding box center [552, 147] width 87 height 18
click at [509, 138] on input "Immediately" at bounding box center [508, 137] width 1 height 1
radio input "true"
click at [999, 319] on button "Save" at bounding box center [996, 321] width 74 height 32
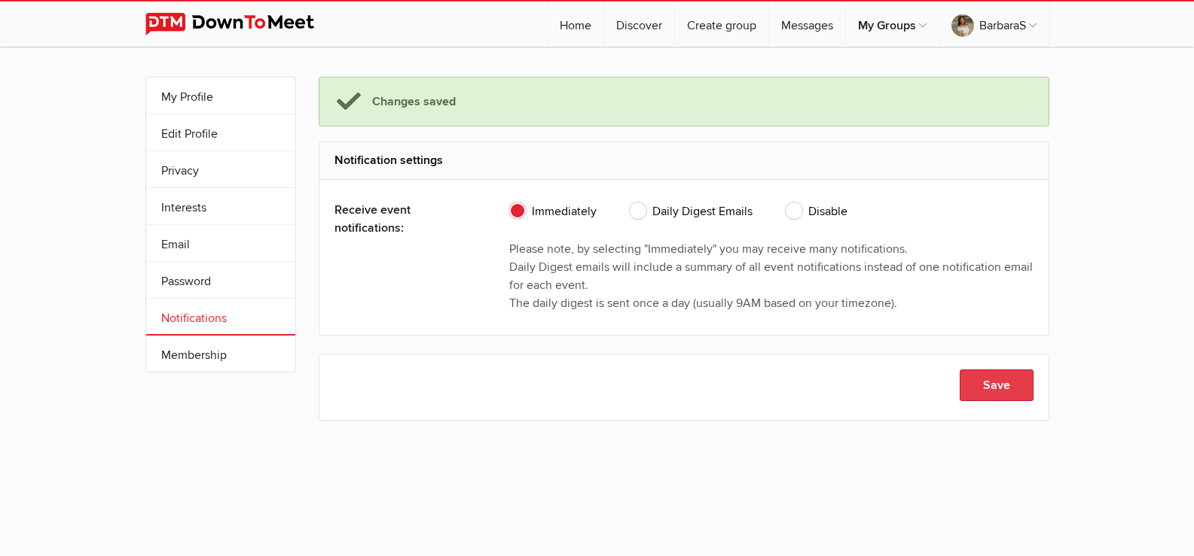
click at [988, 377] on button "Save" at bounding box center [996, 386] width 74 height 32
click at [988, 389] on button "Save" at bounding box center [996, 386] width 74 height 32
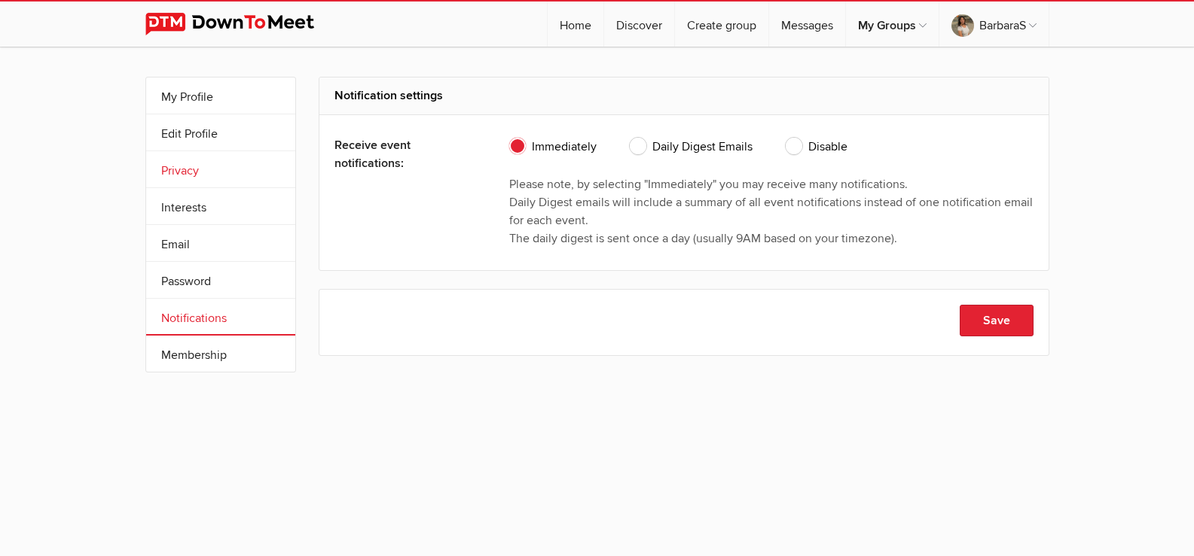
click at [171, 169] on link "Privacy" at bounding box center [220, 169] width 149 height 36
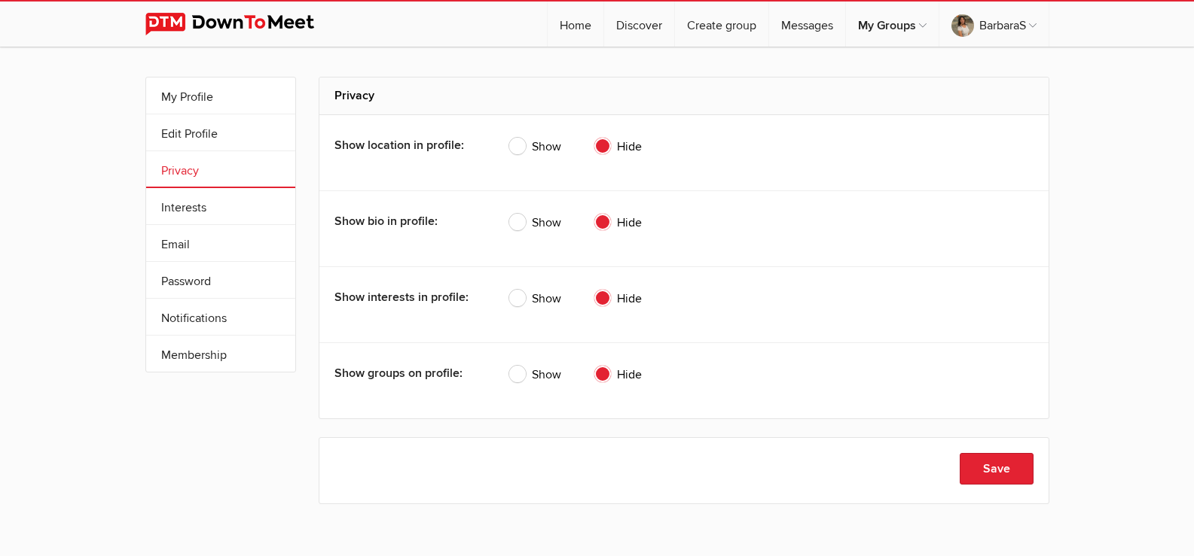
click at [519, 296] on span "Show" at bounding box center [535, 299] width 52 height 18
click at [509, 290] on input "Show" at bounding box center [508, 289] width 1 height 1
radio input "true"
click at [989, 468] on button "Save" at bounding box center [996, 469] width 74 height 32
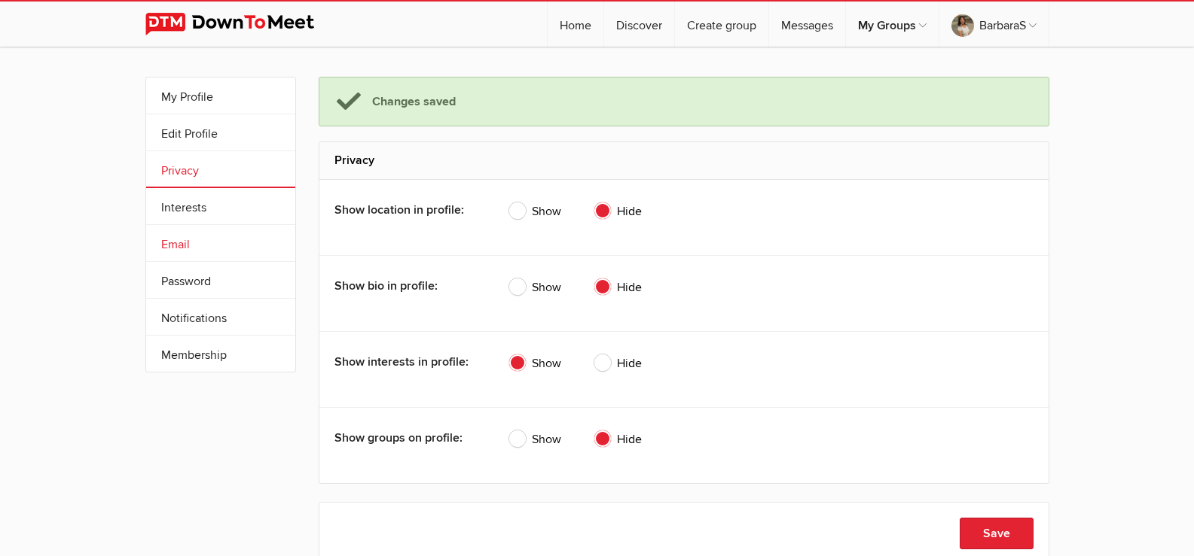
click at [178, 242] on link "Email" at bounding box center [220, 243] width 149 height 36
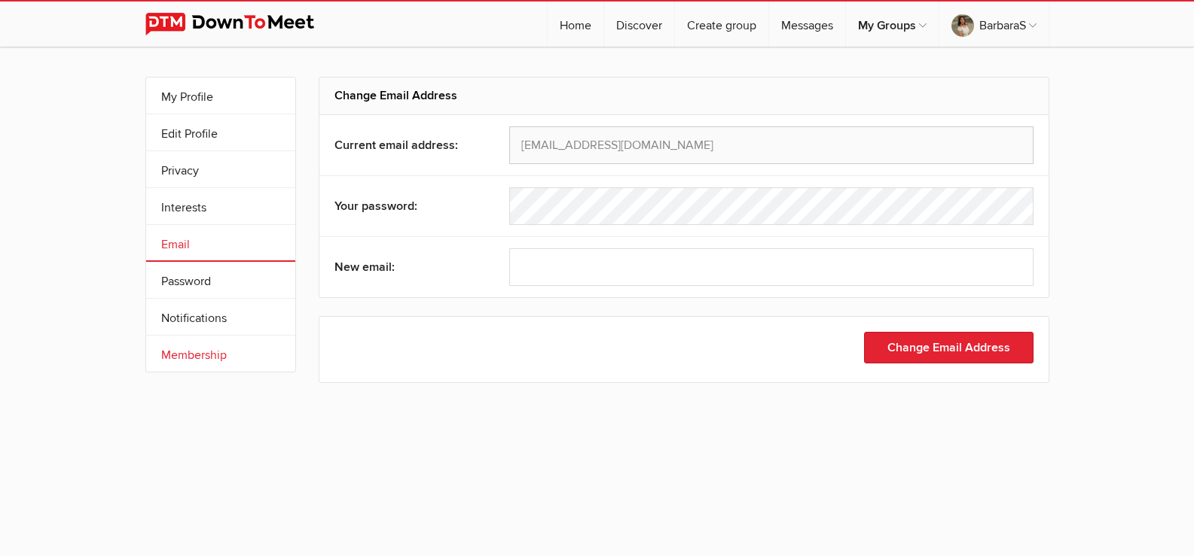
click at [182, 353] on link "Membership" at bounding box center [220, 354] width 149 height 36
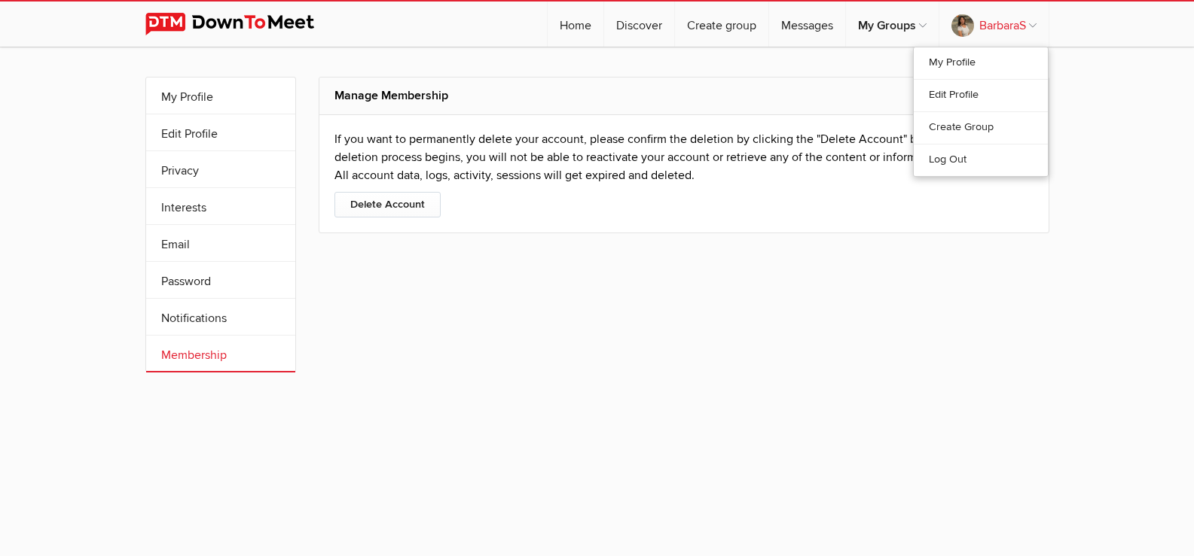
click at [1023, 23] on link "BarbaraS" at bounding box center [993, 24] width 109 height 45
drag, startPoint x: 968, startPoint y: 158, endPoint x: 950, endPoint y: 157, distance: 18.8
click at [967, 158] on link "Log Out" at bounding box center [980, 160] width 134 height 32
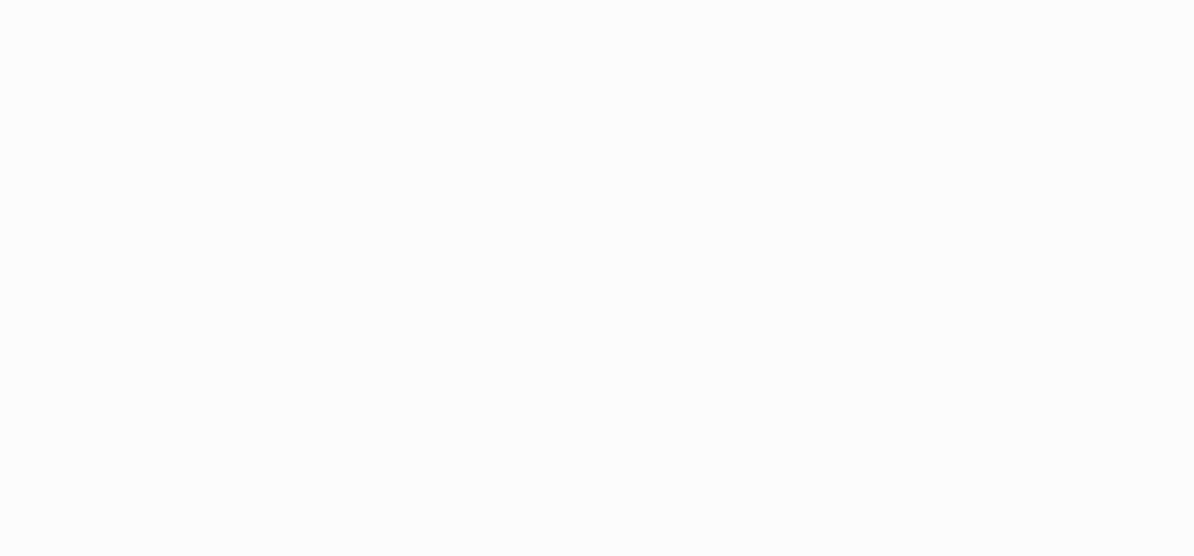
drag, startPoint x: 401, startPoint y: 8, endPoint x: 84, endPoint y: 107, distance: 331.5
click at [87, 111] on body at bounding box center [597, 278] width 1194 height 556
click at [29, 89] on body at bounding box center [597, 278] width 1194 height 556
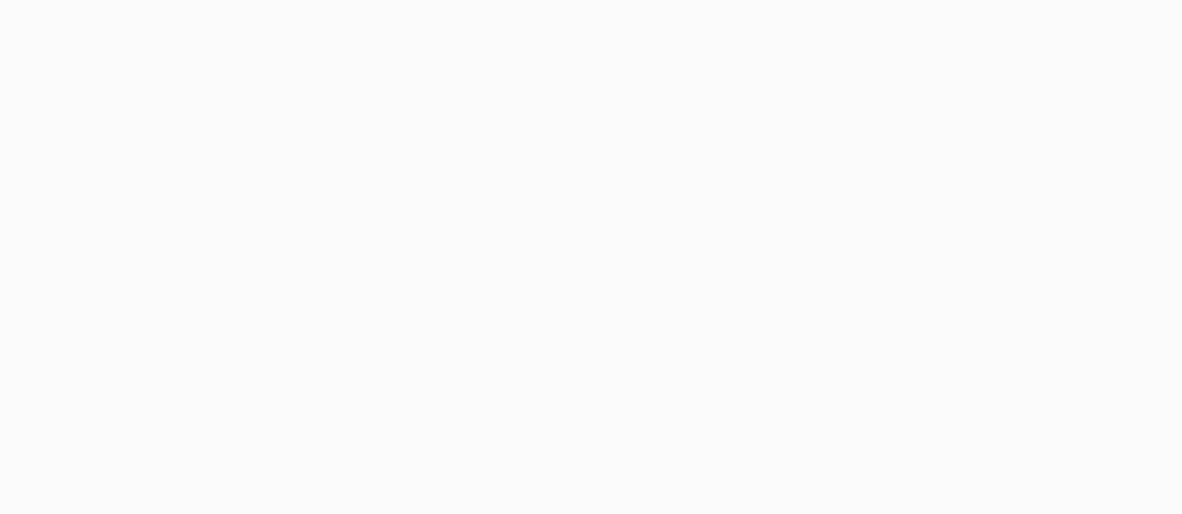
drag, startPoint x: 190, startPoint y: 2, endPoint x: 88, endPoint y: 76, distance: 125.6
click at [88, 76] on body at bounding box center [591, 257] width 1182 height 514
click at [157, 41] on body at bounding box center [591, 257] width 1182 height 514
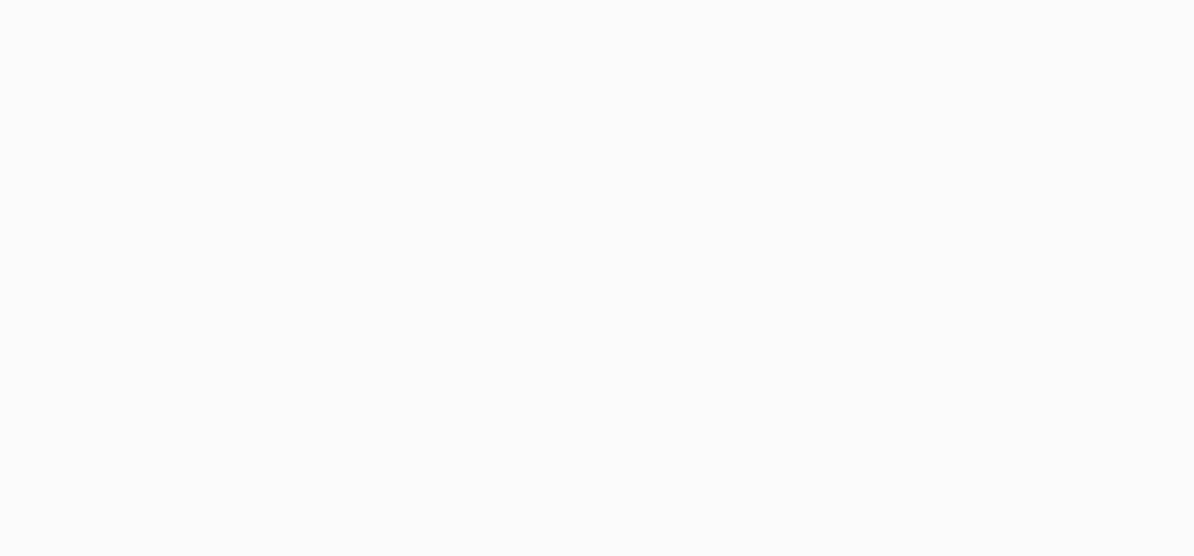
click at [511, 119] on body at bounding box center [597, 278] width 1194 height 556
drag, startPoint x: 828, startPoint y: 200, endPoint x: 843, endPoint y: 188, distance: 19.9
click at [837, 195] on body at bounding box center [597, 278] width 1194 height 556
drag, startPoint x: 767, startPoint y: 266, endPoint x: 776, endPoint y: 258, distance: 11.2
click at [772, 261] on body at bounding box center [597, 278] width 1194 height 556
